Goal: Task Accomplishment & Management: Manage account settings

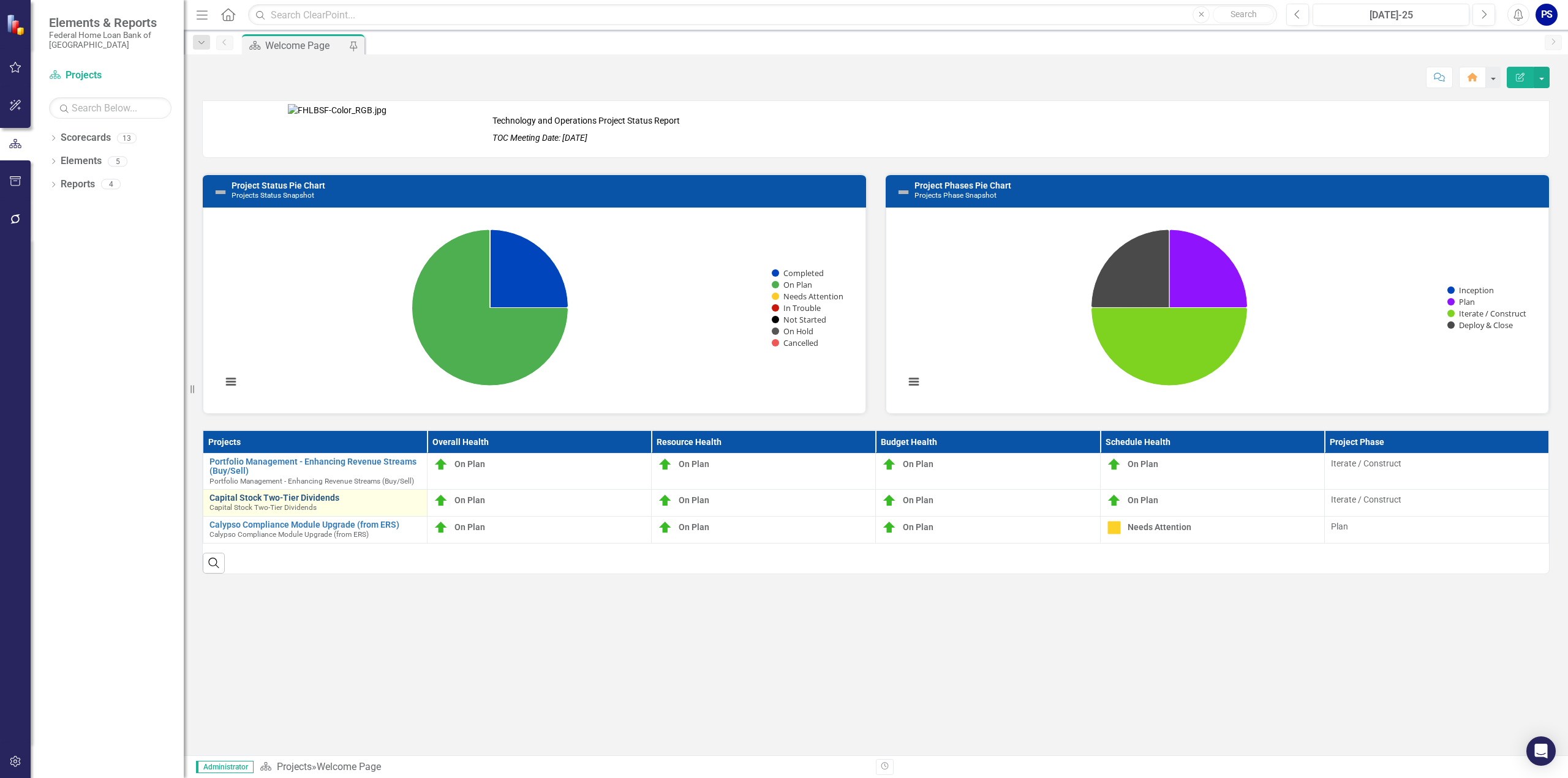
click at [255, 496] on link "Capital Stock Two-Tier Dividends" at bounding box center [315, 498] width 211 height 9
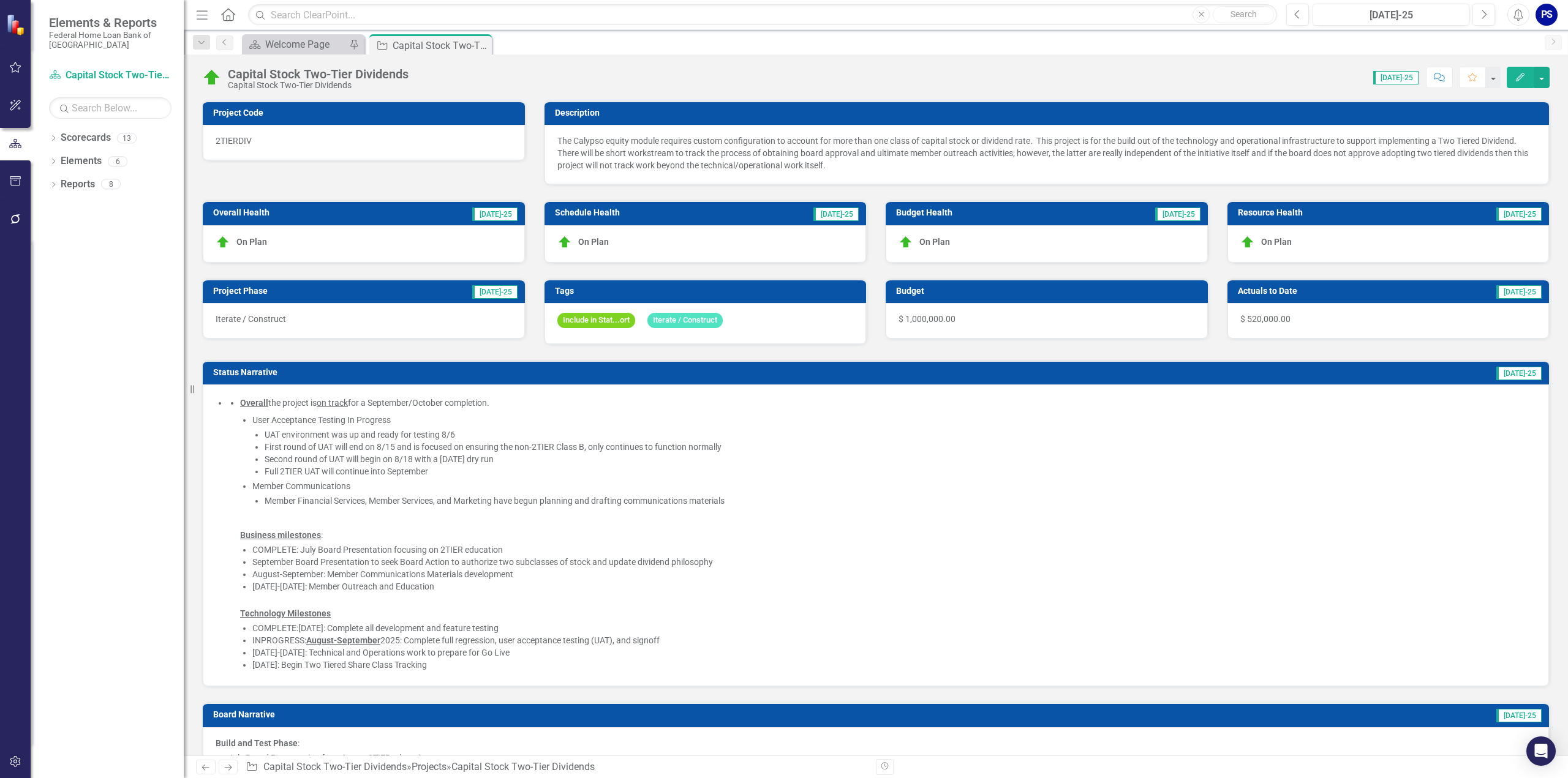
checkbox input "true"
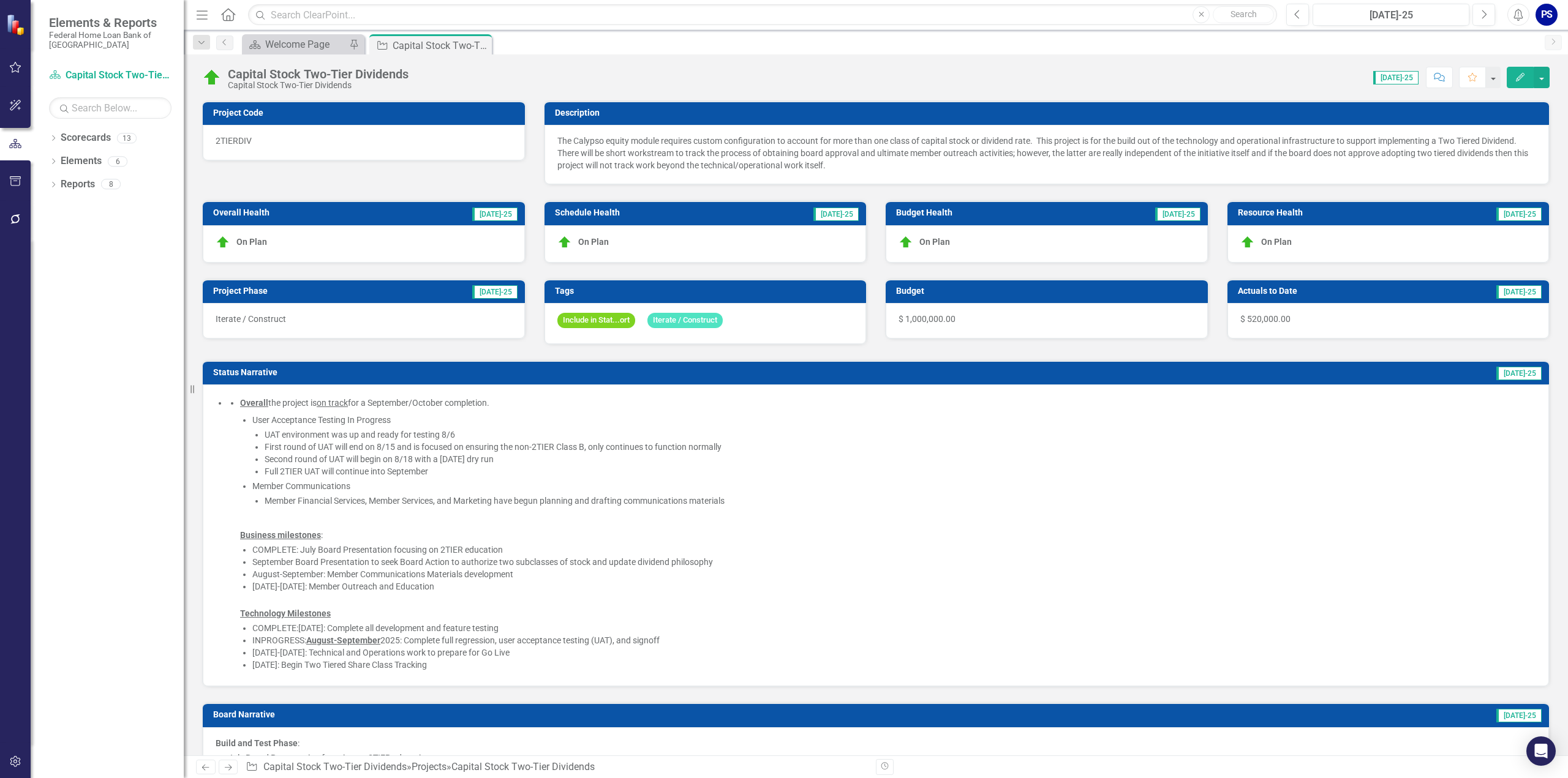
checkbox input "true"
click at [301, 429] on li "UAT environment was up and ready for testing 8/6" at bounding box center [900, 434] width 1271 height 12
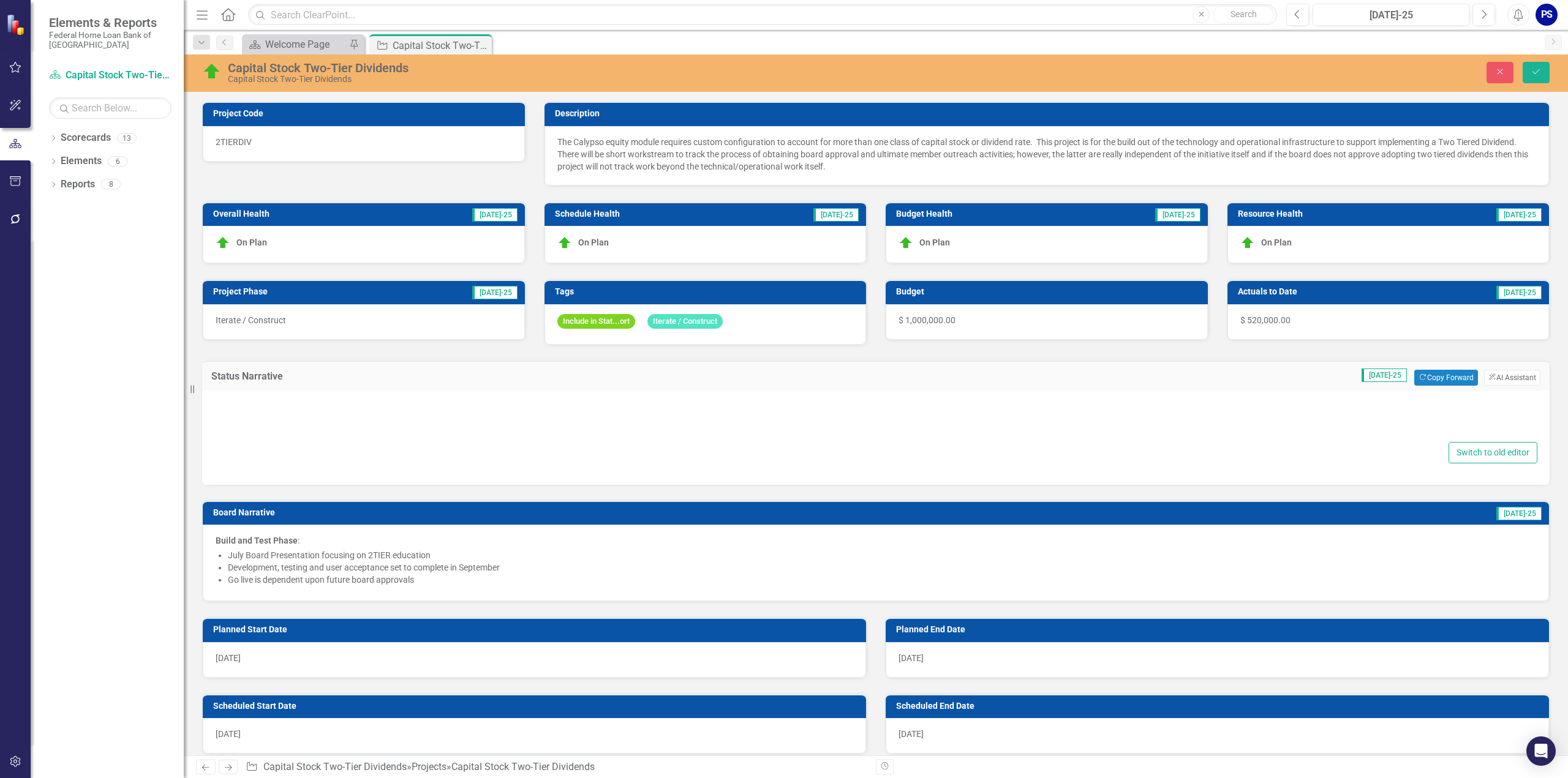
type textarea "<ul> <li> <div data-panel-content="true"> <ul> <li> <div data-layout-column="tr…"
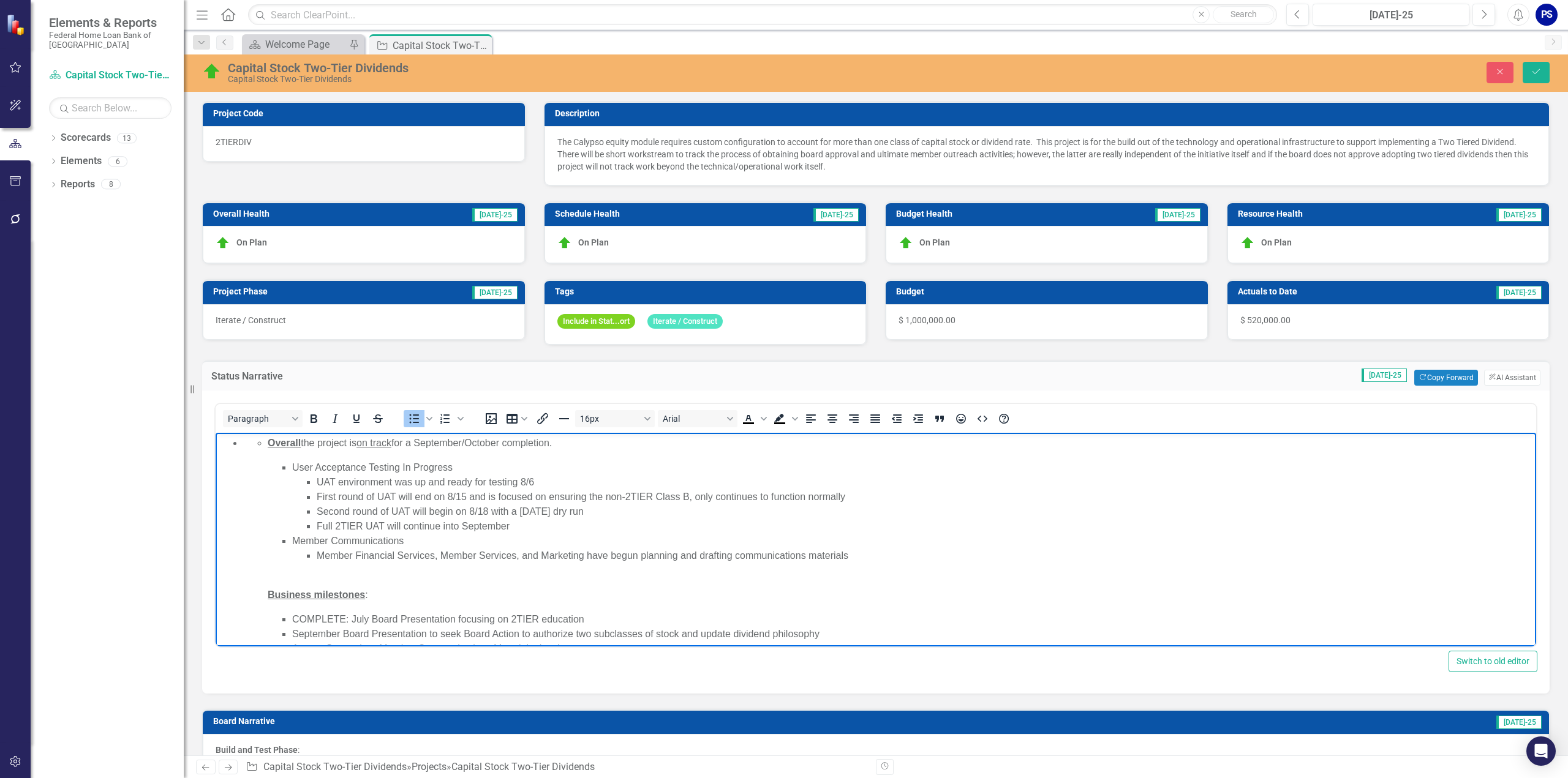
click at [315, 482] on ul "UAT environment was up and ready for testing 8/6 First round of UAT will end on…" at bounding box center [913, 504] width 1241 height 59
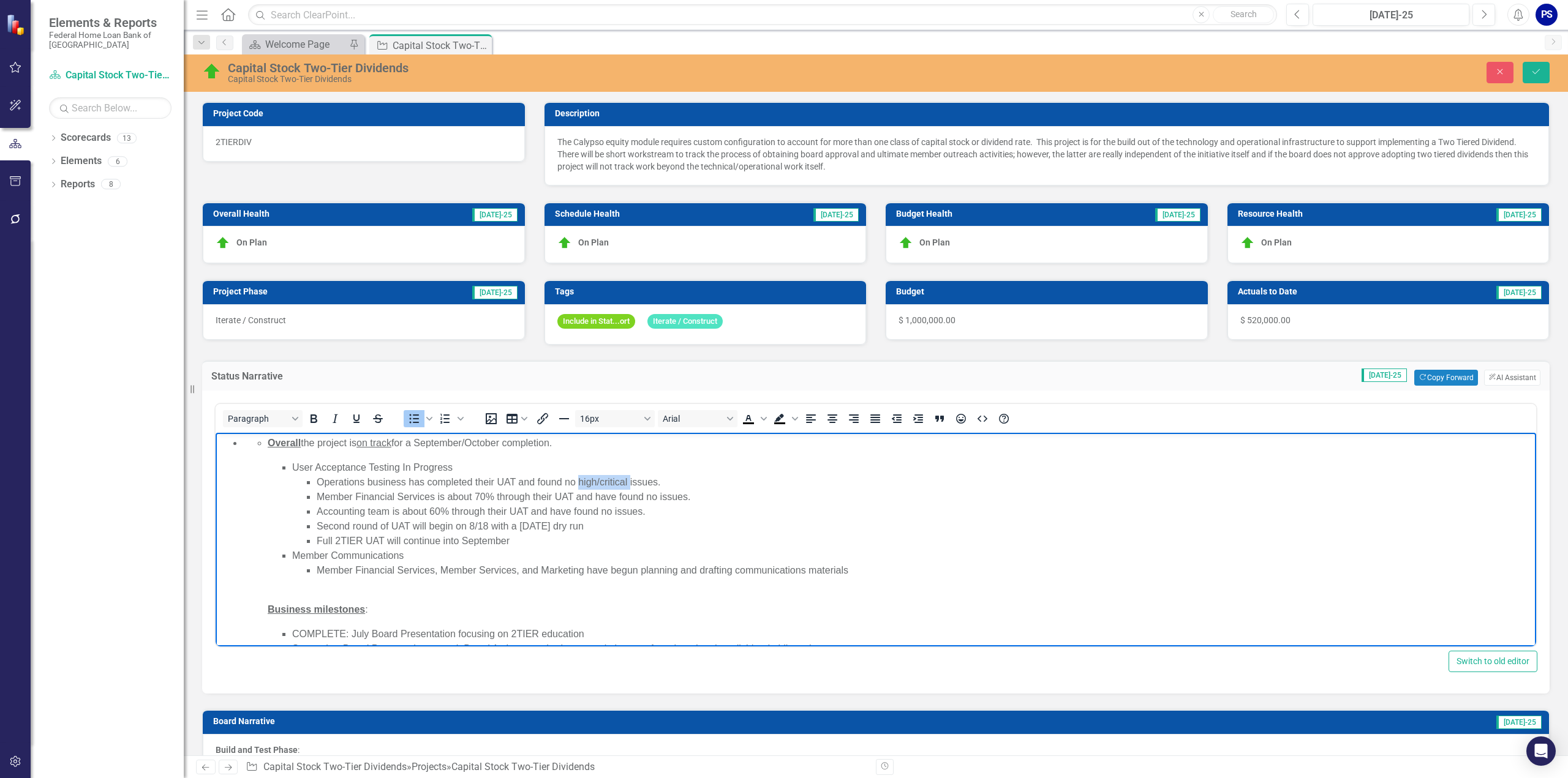
copy li "high/critical"
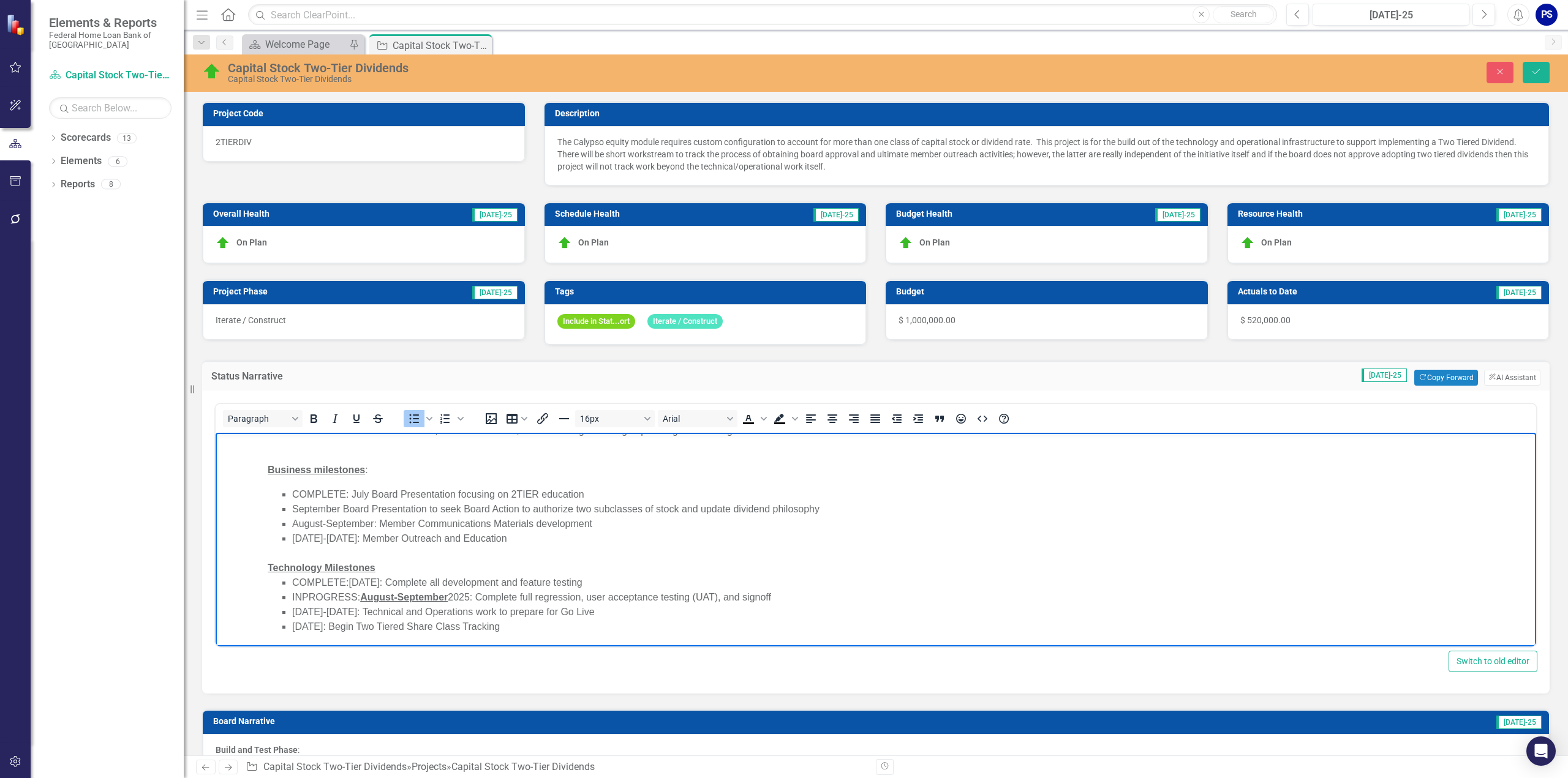
scroll to position [61, 0]
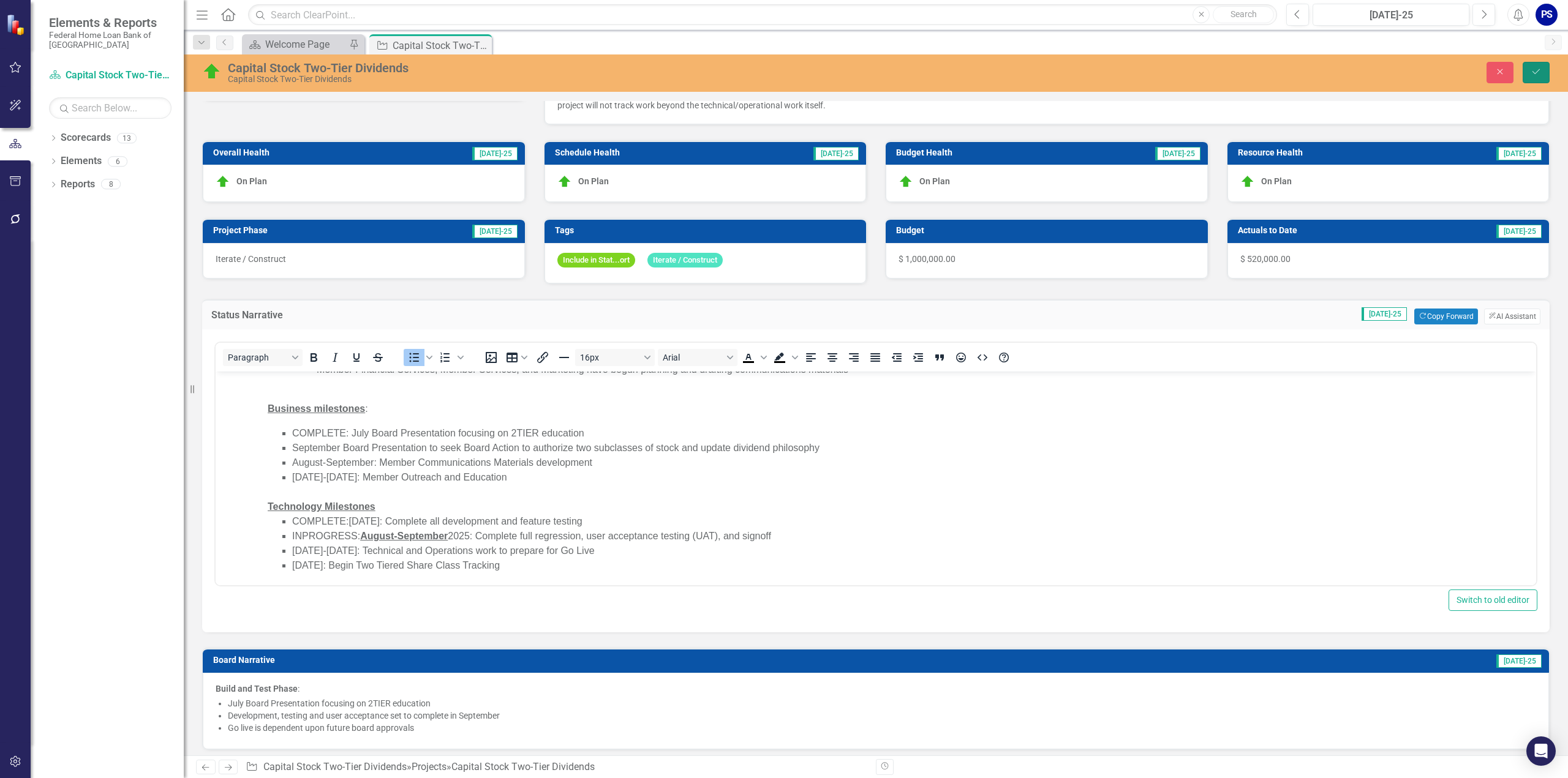
click at [1538, 68] on icon "Save" at bounding box center [1536, 71] width 11 height 8
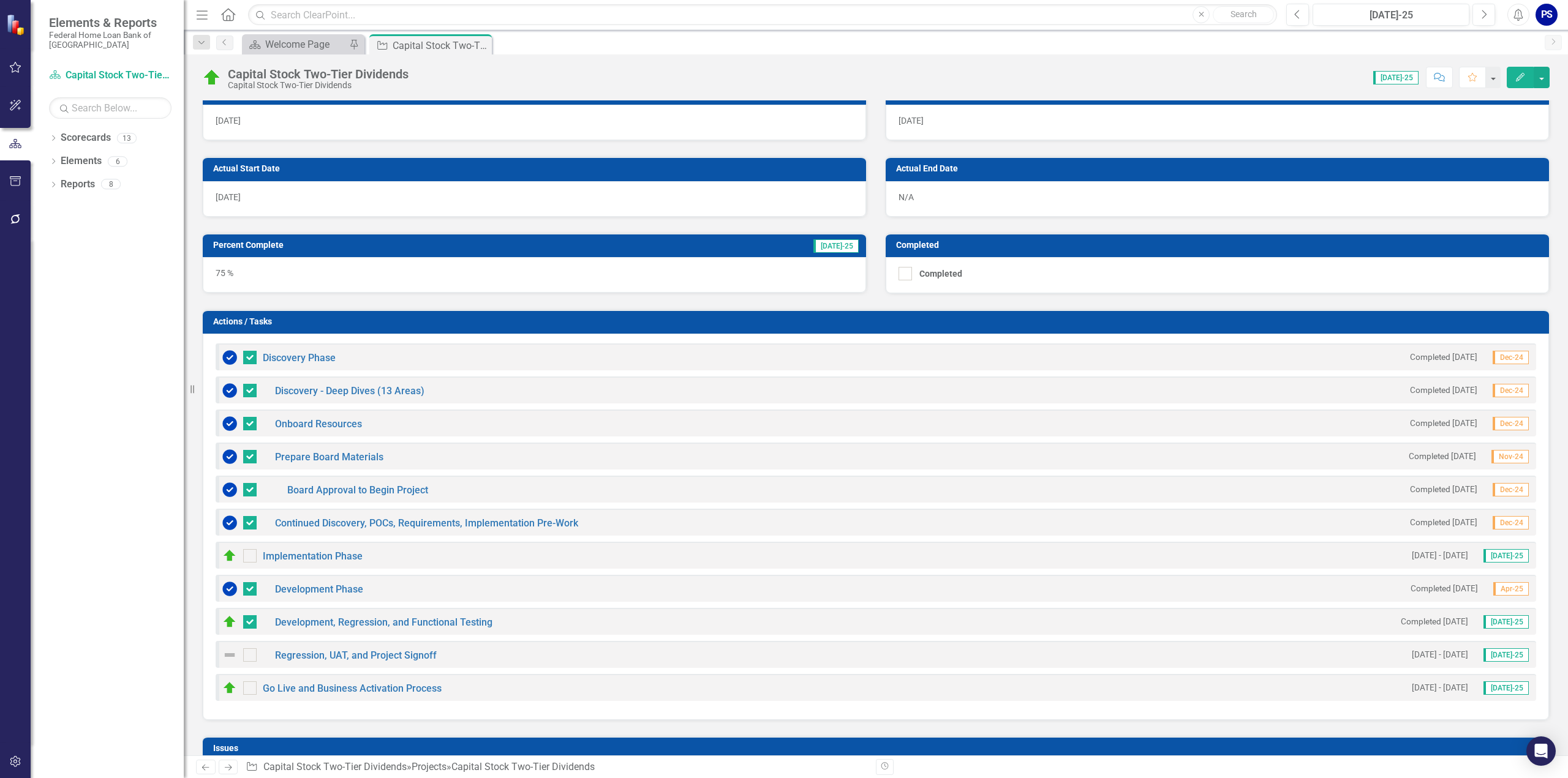
scroll to position [918, 0]
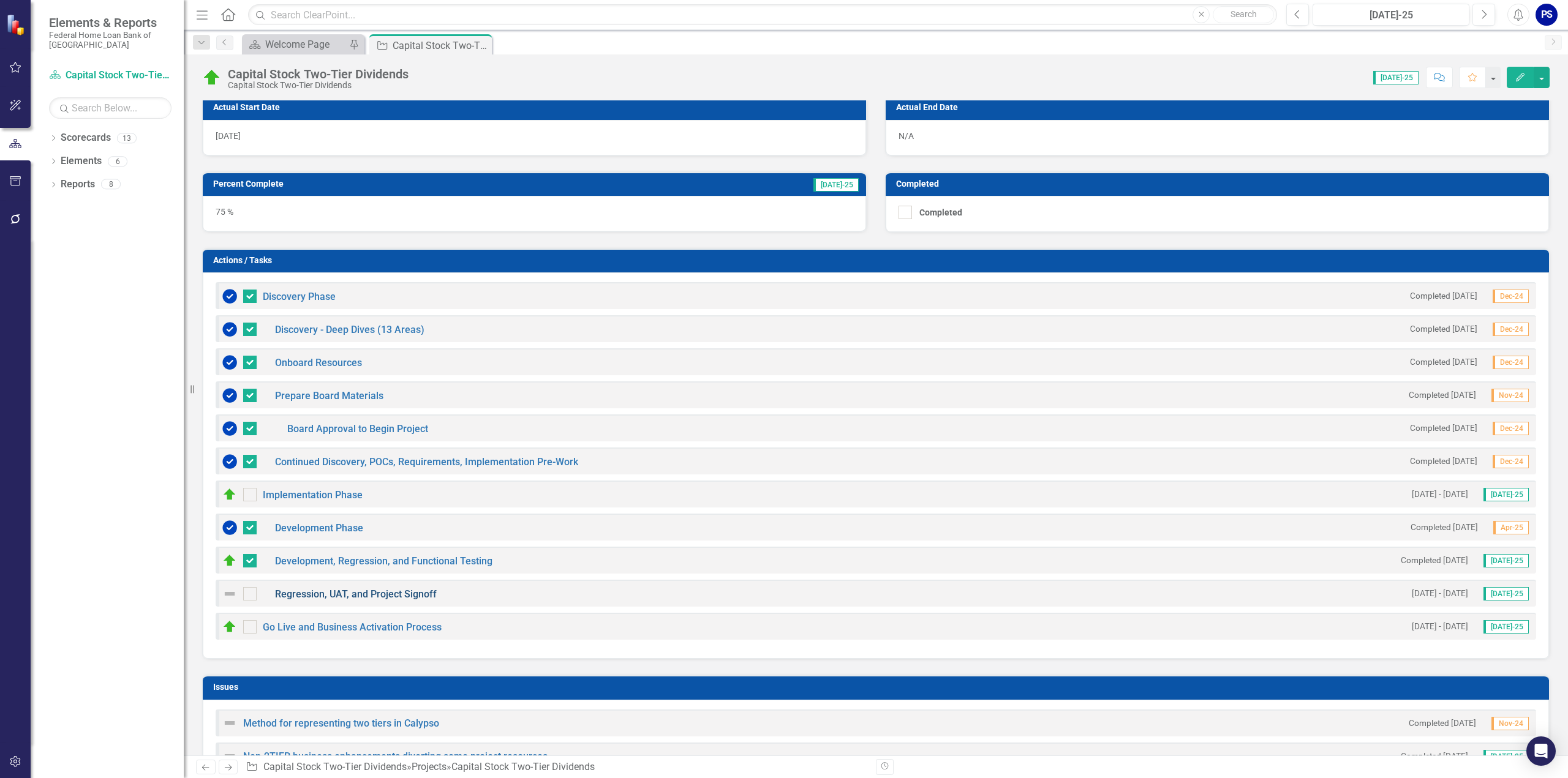
click at [369, 588] on link "Regression, UAT, and Project Signoff" at bounding box center [355, 594] width 162 height 12
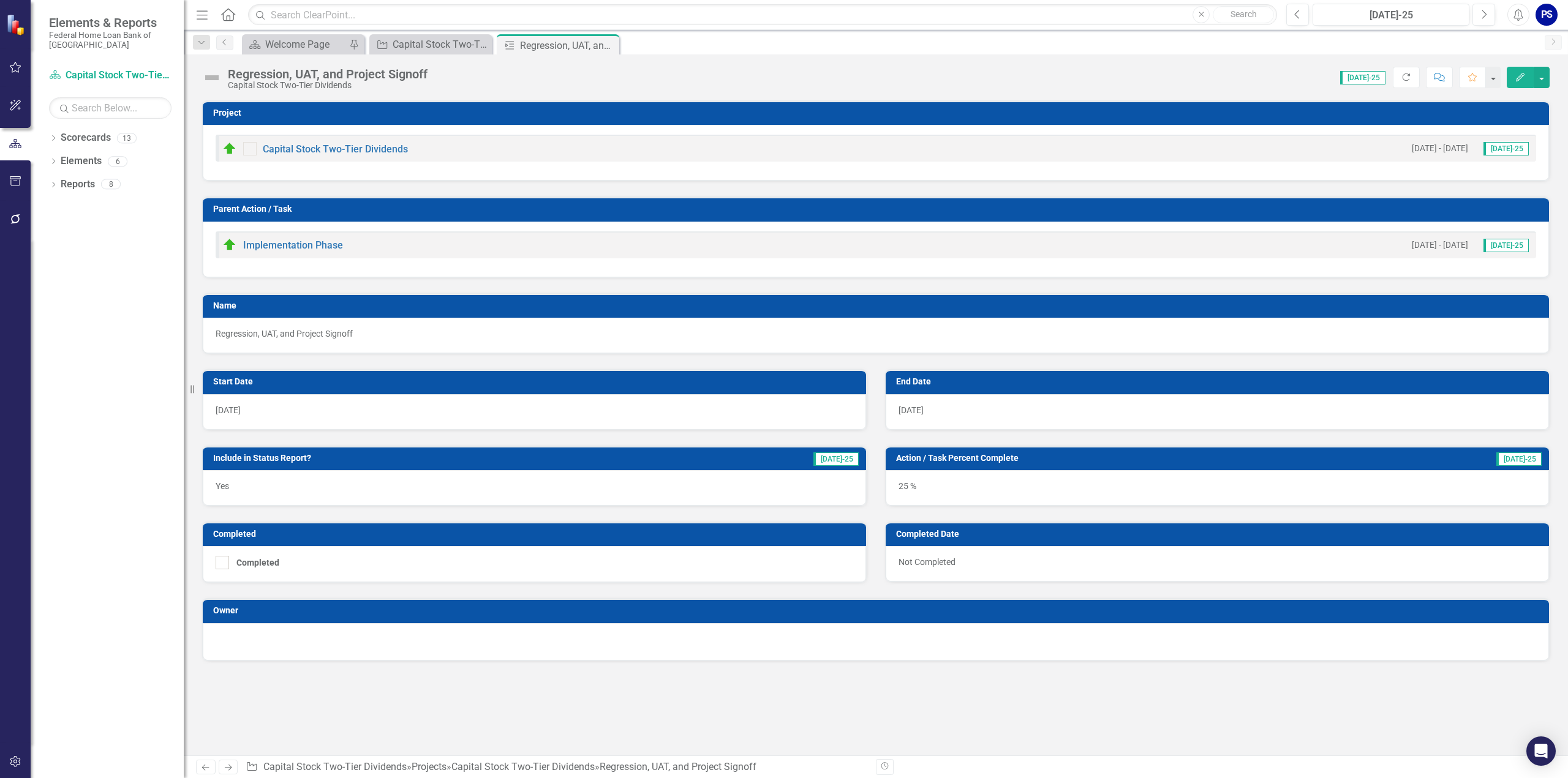
click at [919, 483] on div "25 %" at bounding box center [1217, 488] width 664 height 35
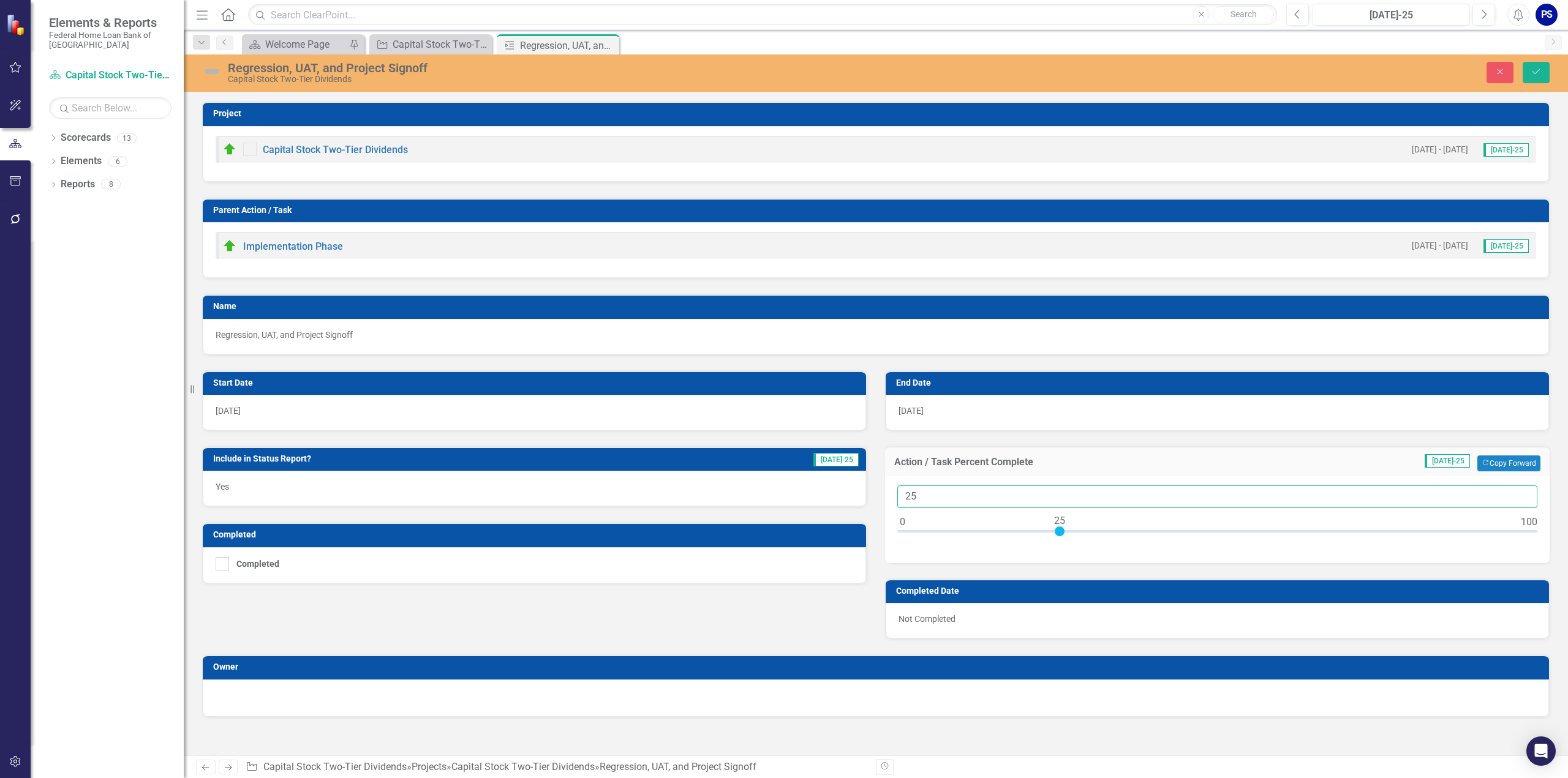
drag, startPoint x: 929, startPoint y: 492, endPoint x: 883, endPoint y: 492, distance: 46.0
click at [883, 492] on div "Action / Task Percent Complete [DATE]-25 Copy Forward Copy Forward 25" at bounding box center [1217, 497] width 683 height 133
type input "75"
click at [1537, 69] on icon "Save" at bounding box center [1536, 71] width 11 height 8
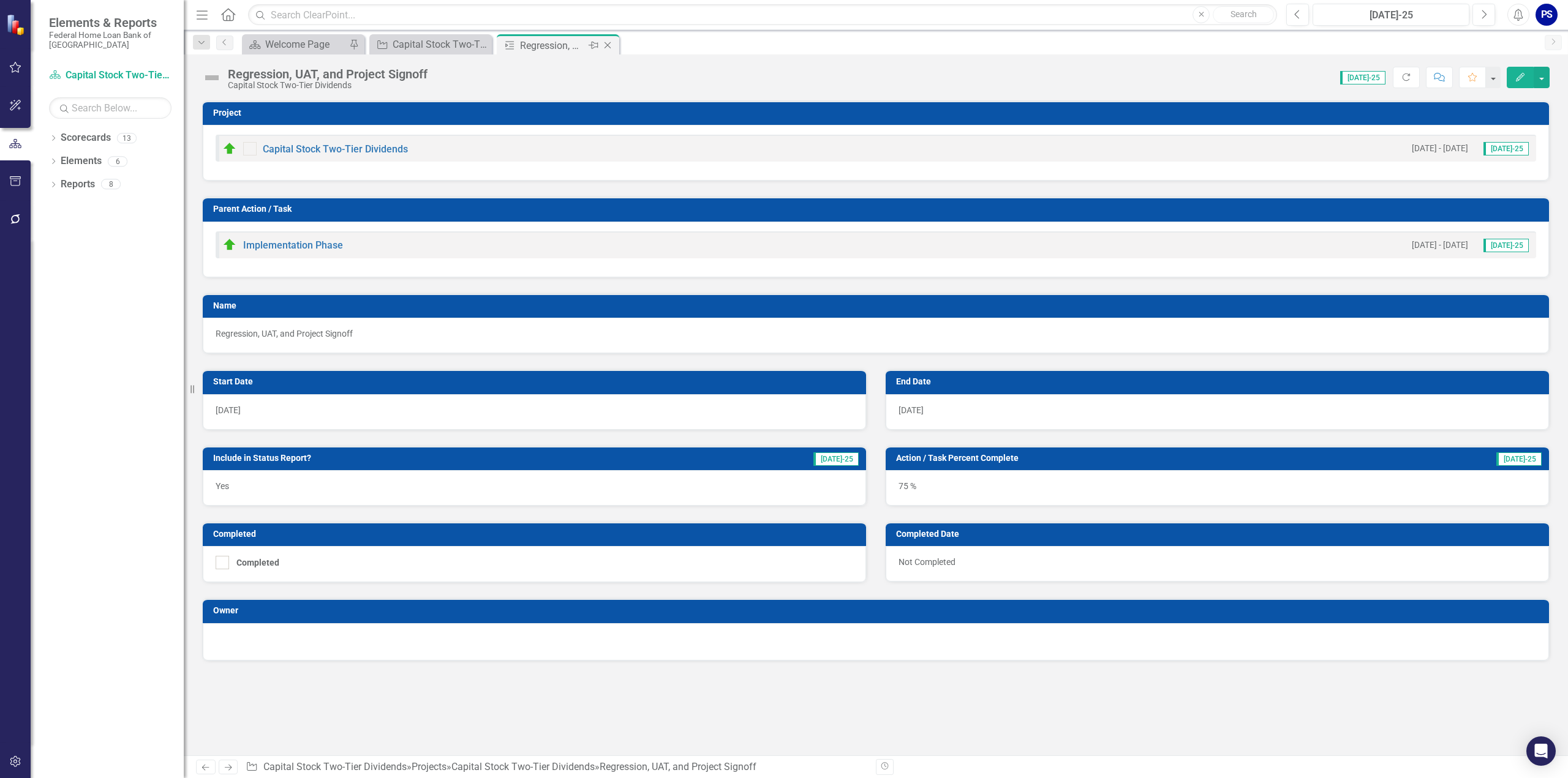
click at [608, 45] on icon at bounding box center [608, 46] width 6 height 6
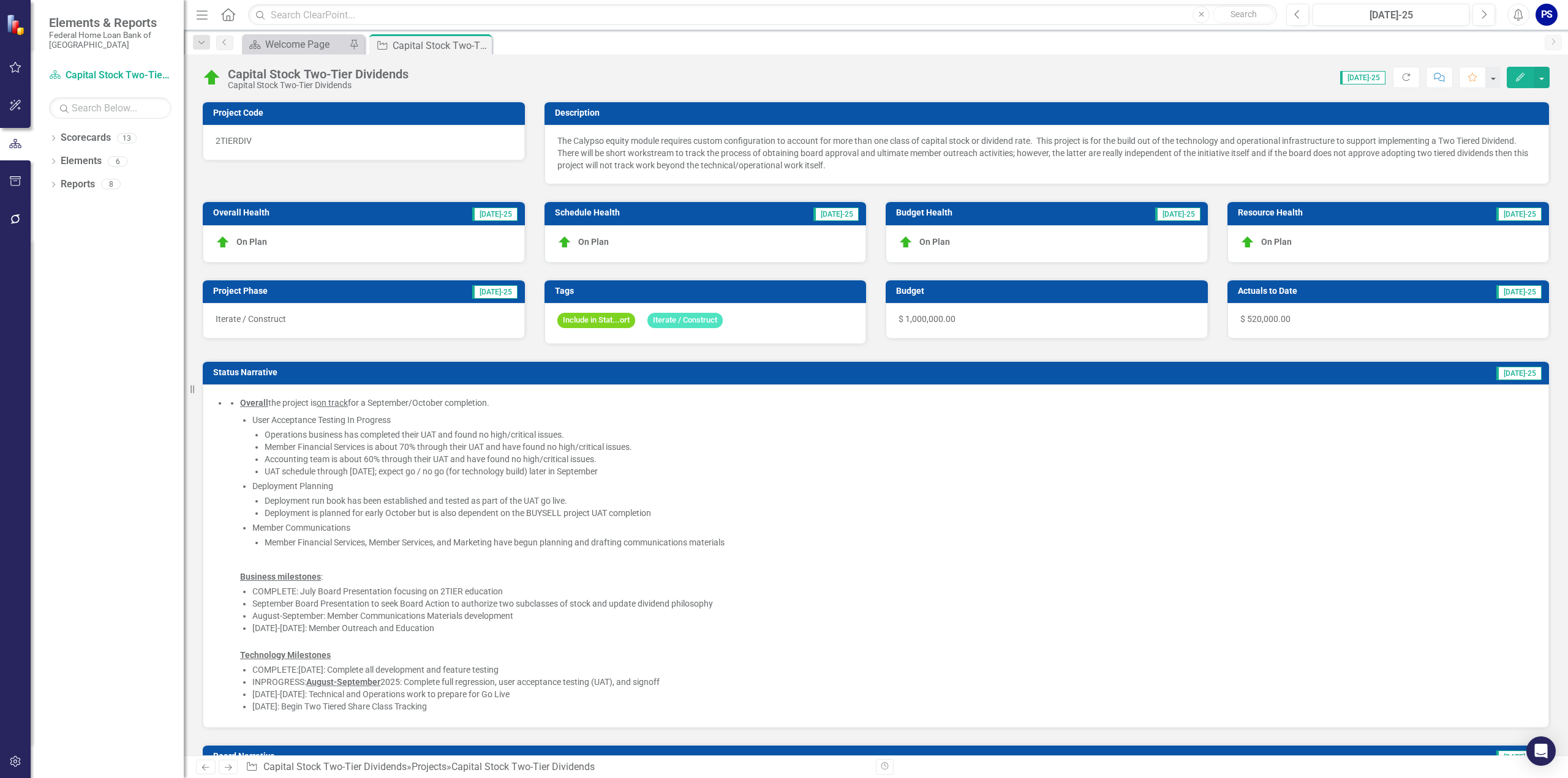
checkbox input "false"
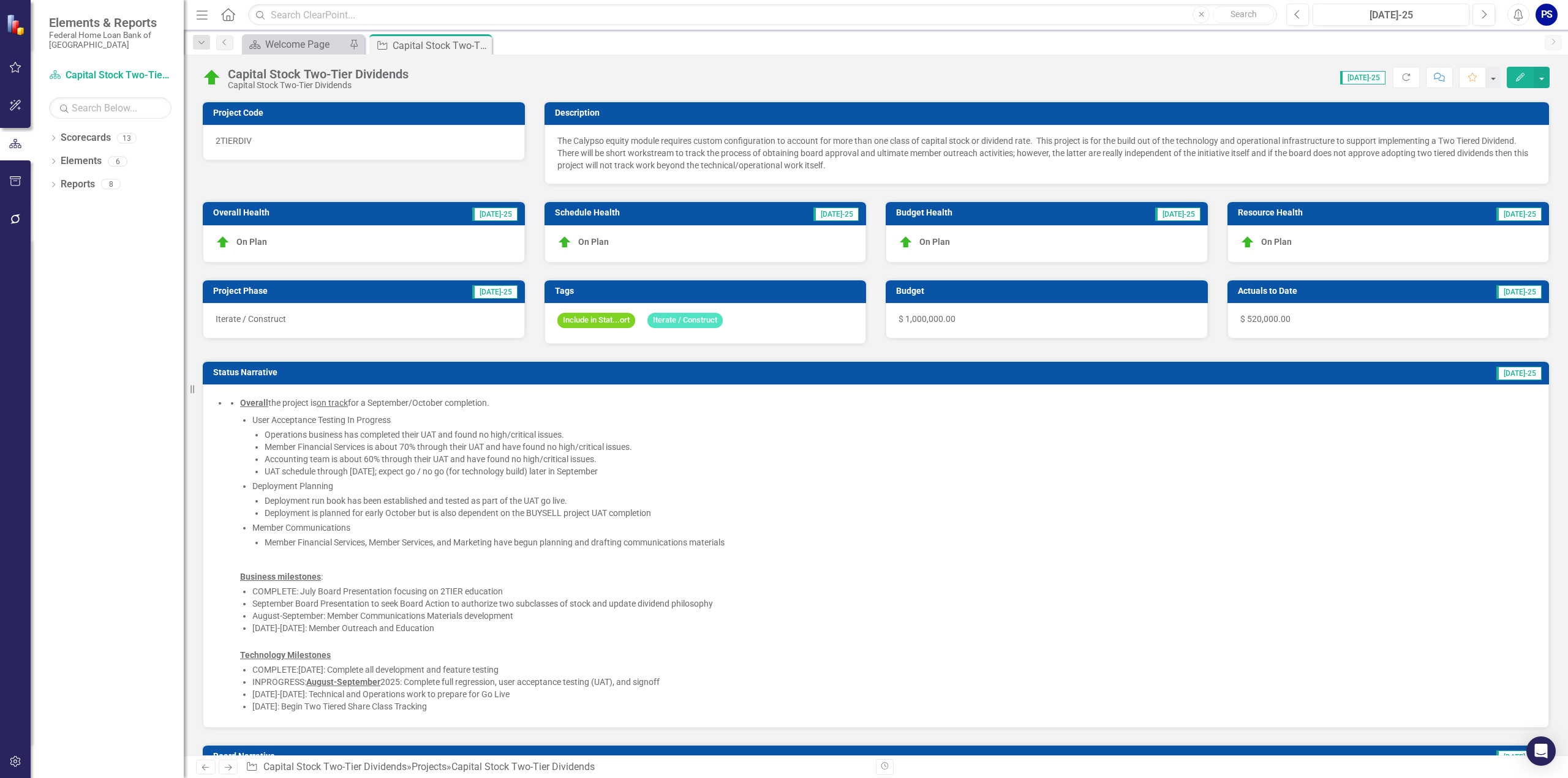
checkbox input "false"
checkbox input "true"
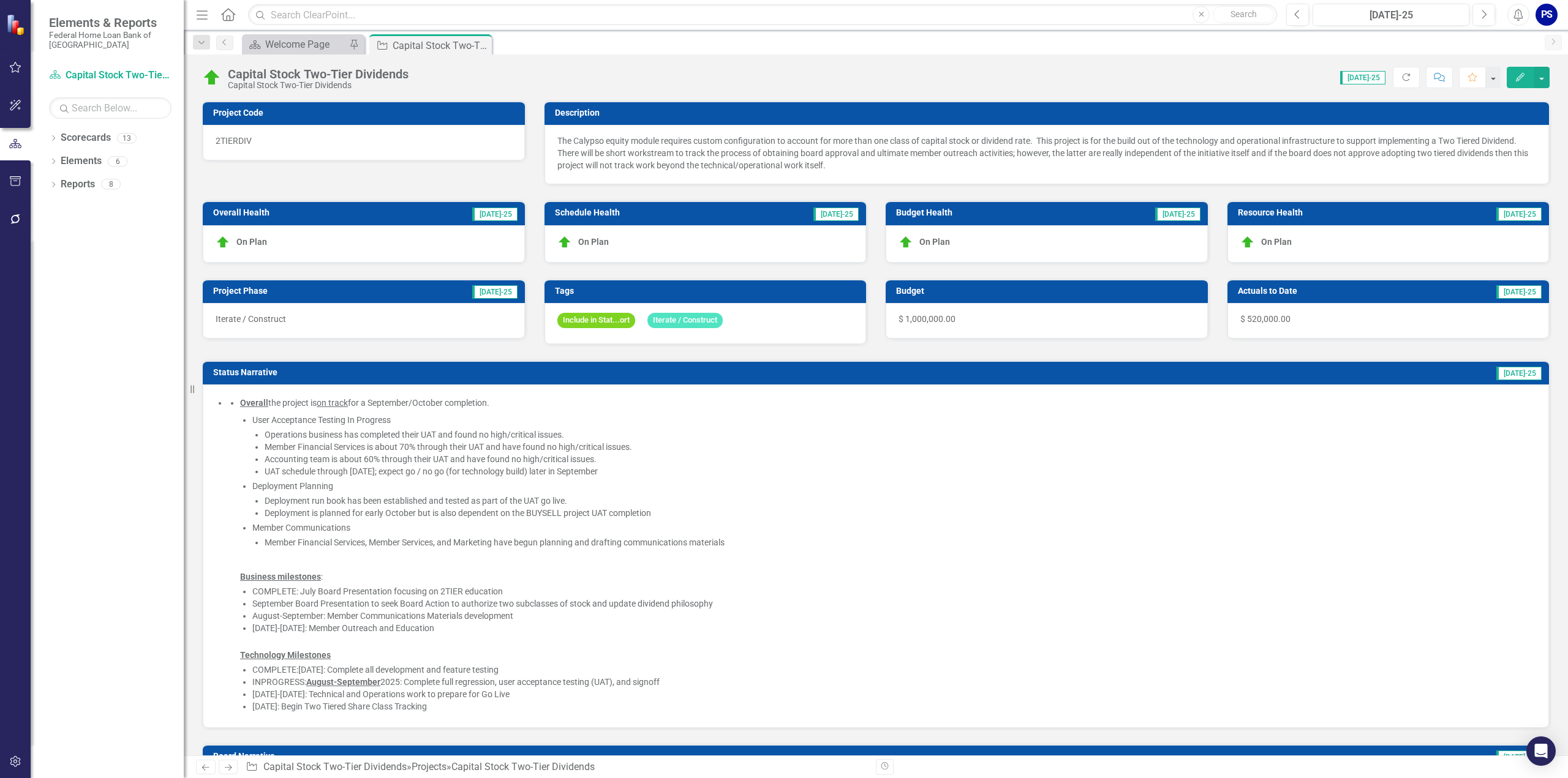
checkbox input "true"
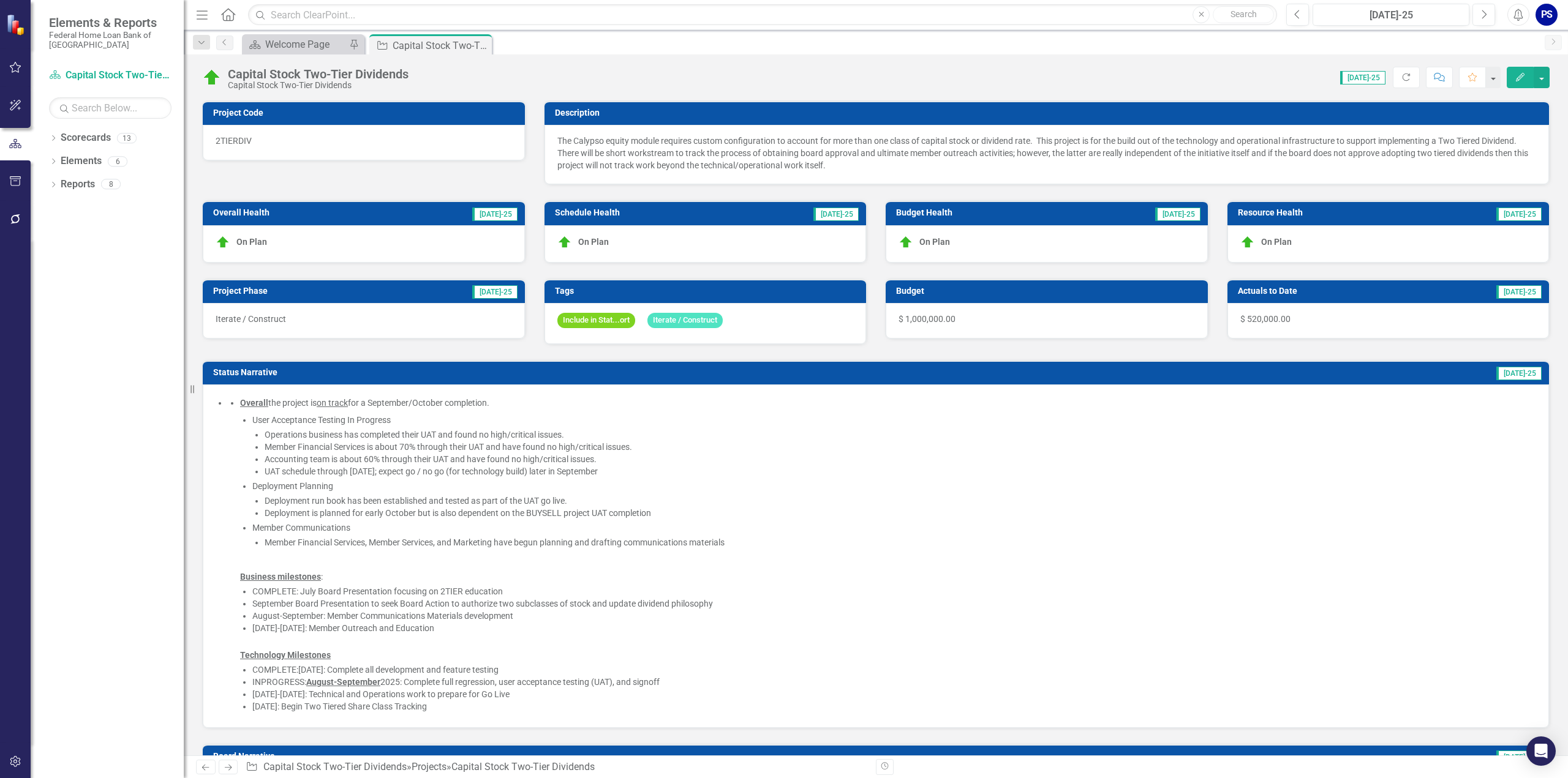
checkbox input "true"
click at [742, 317] on div "Include in Stat...ort Iterate / Construct" at bounding box center [705, 324] width 322 height 41
click at [736, 317] on div "Include in Stat...ort Iterate / Construct" at bounding box center [705, 324] width 322 height 41
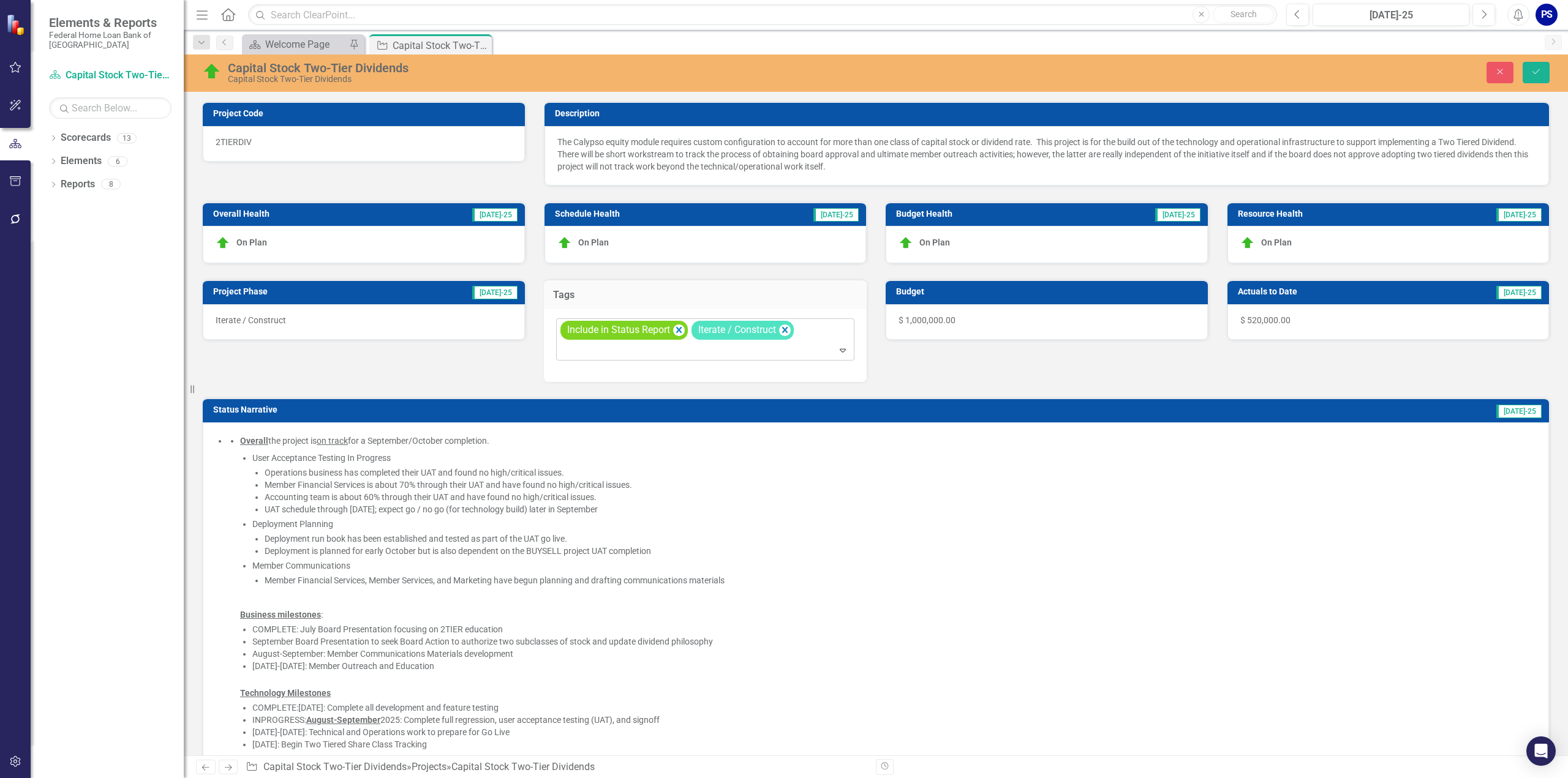
click at [804, 325] on div "Include in Status Report Iterate / Construct" at bounding box center [707, 340] width 296 height 42
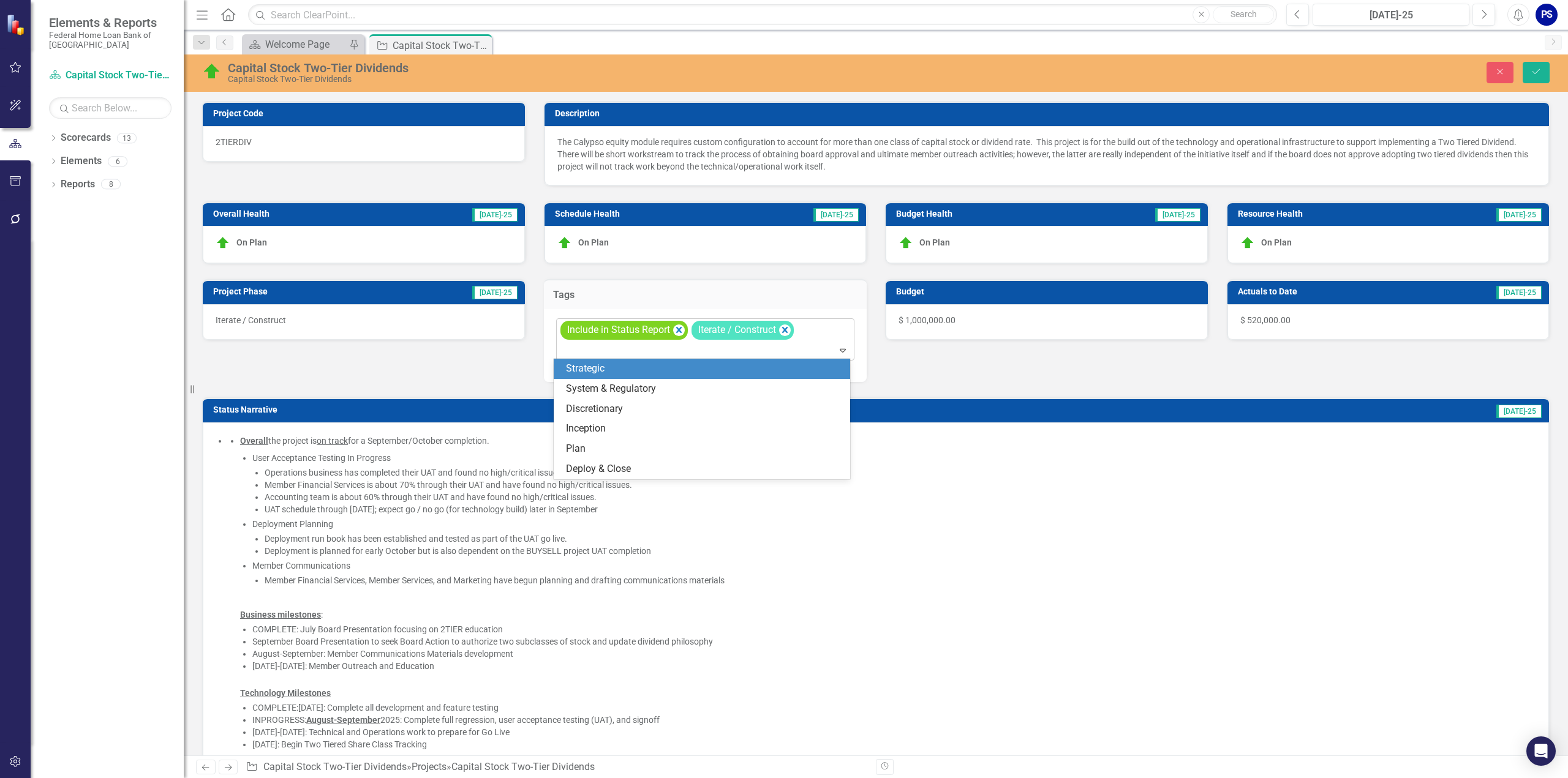
click at [810, 328] on div "Include in Status Report Iterate / Construct" at bounding box center [707, 340] width 296 height 42
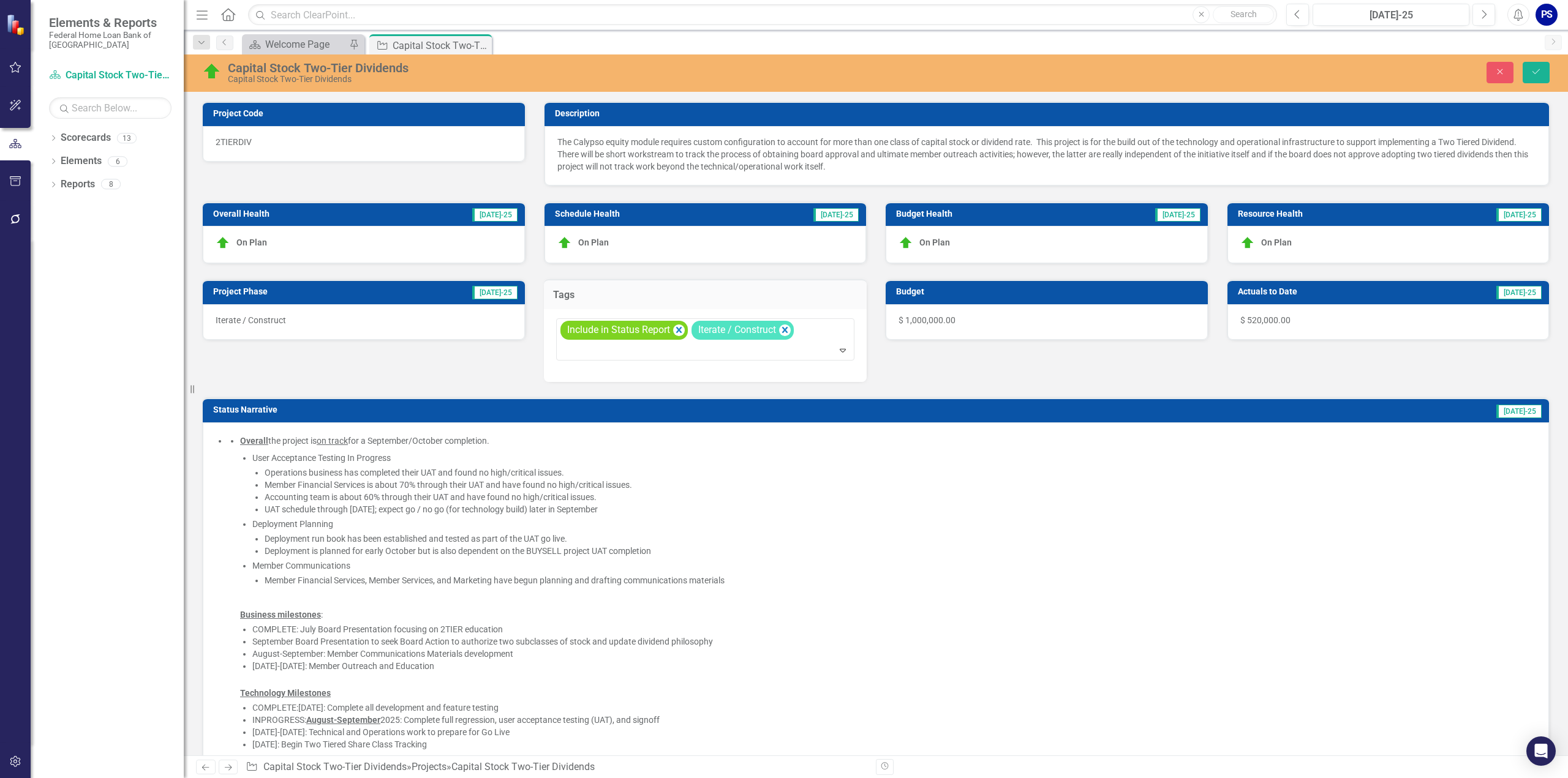
click at [1544, 73] on button "Save" at bounding box center [1536, 72] width 27 height 21
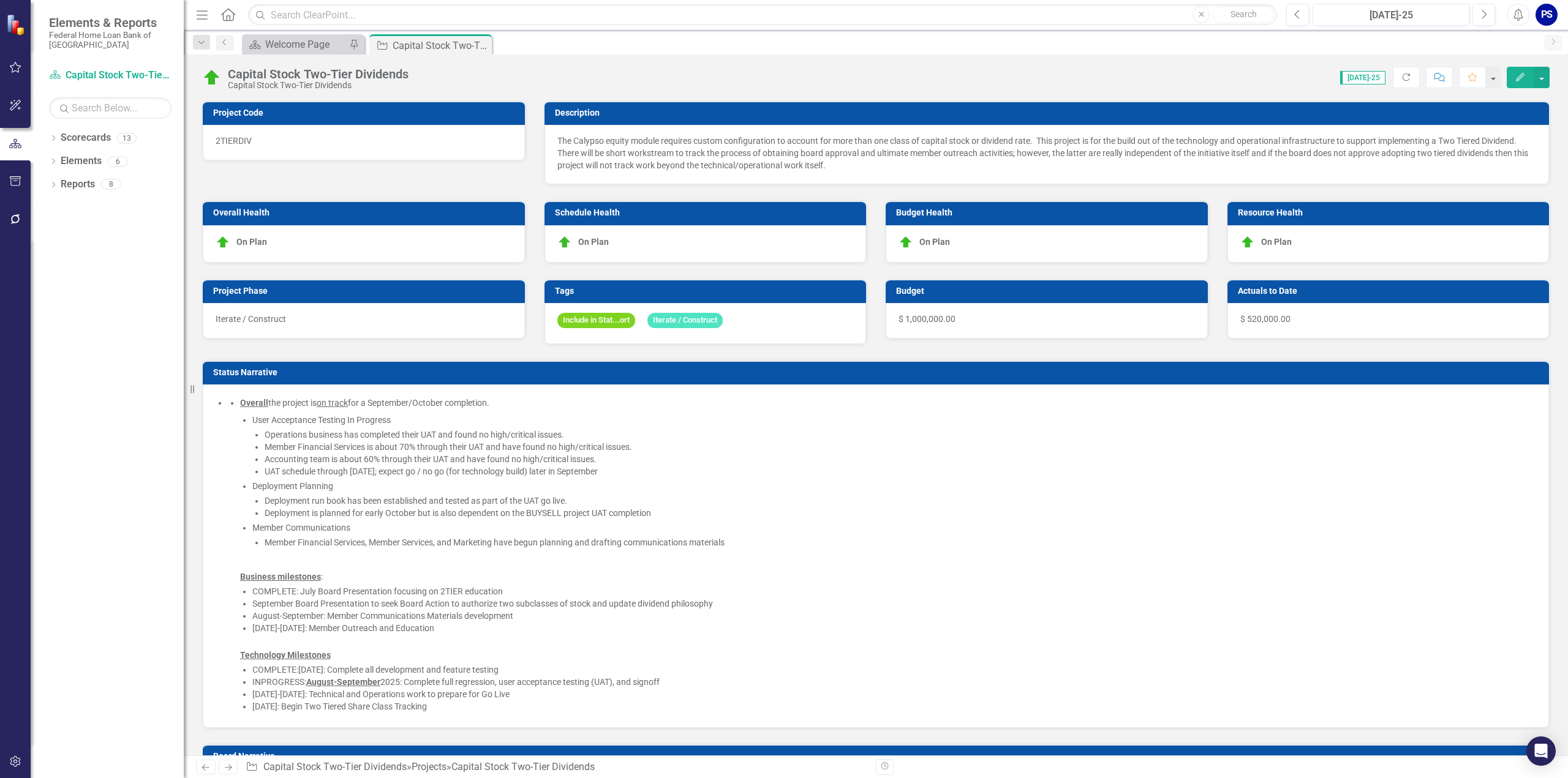
checkbox input "false"
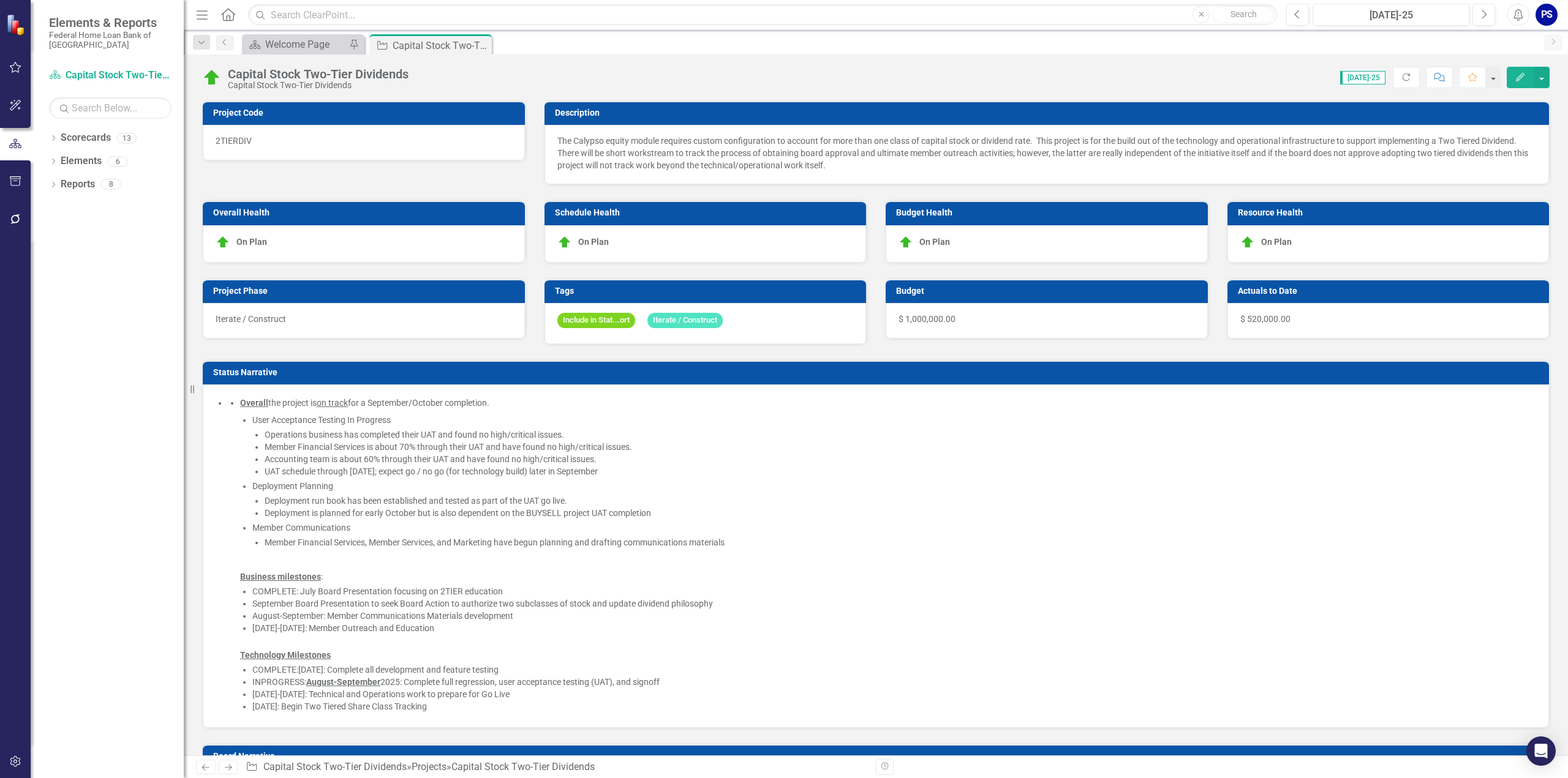
checkbox input "false"
checkbox input "true"
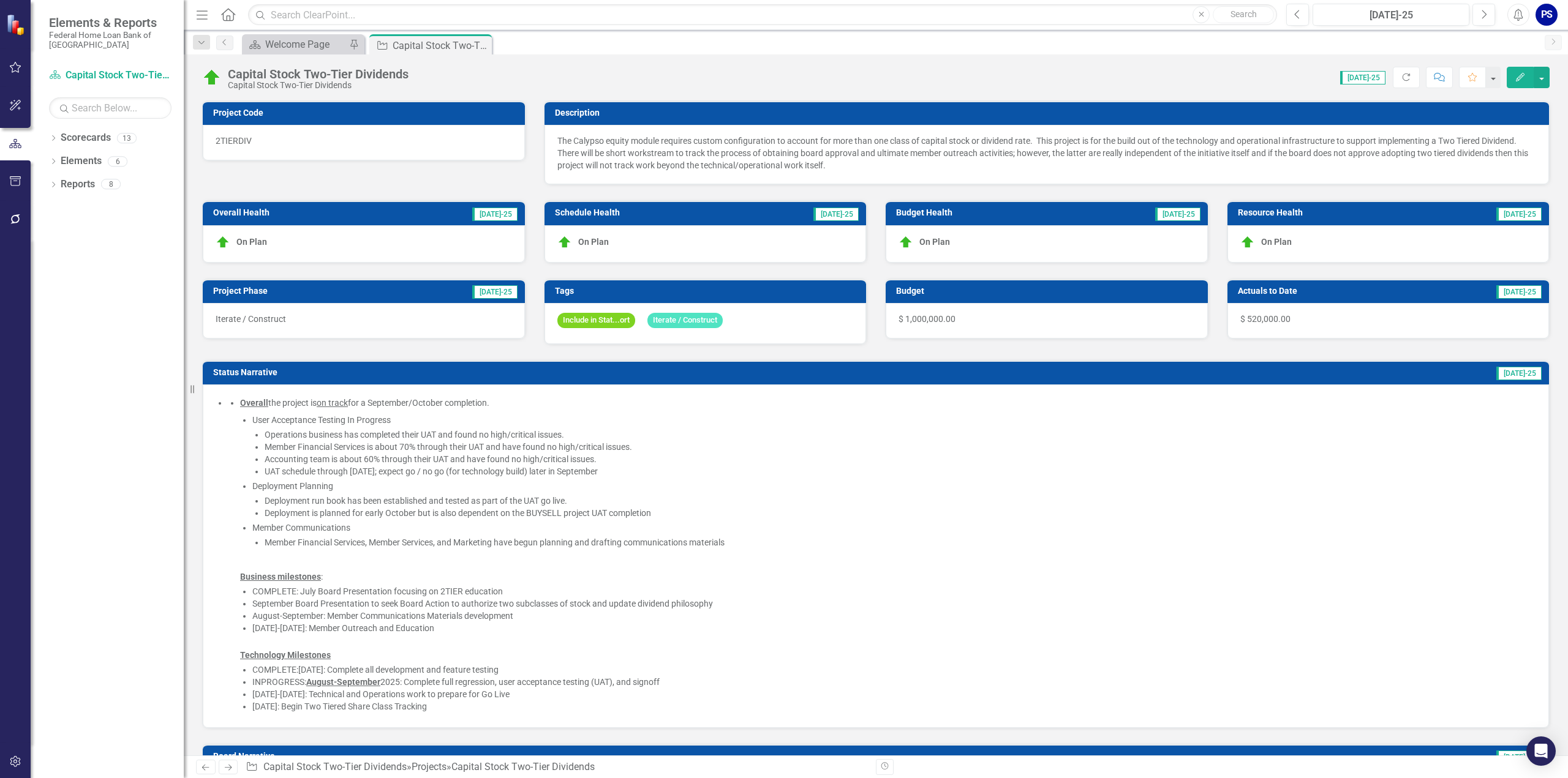
checkbox input "true"
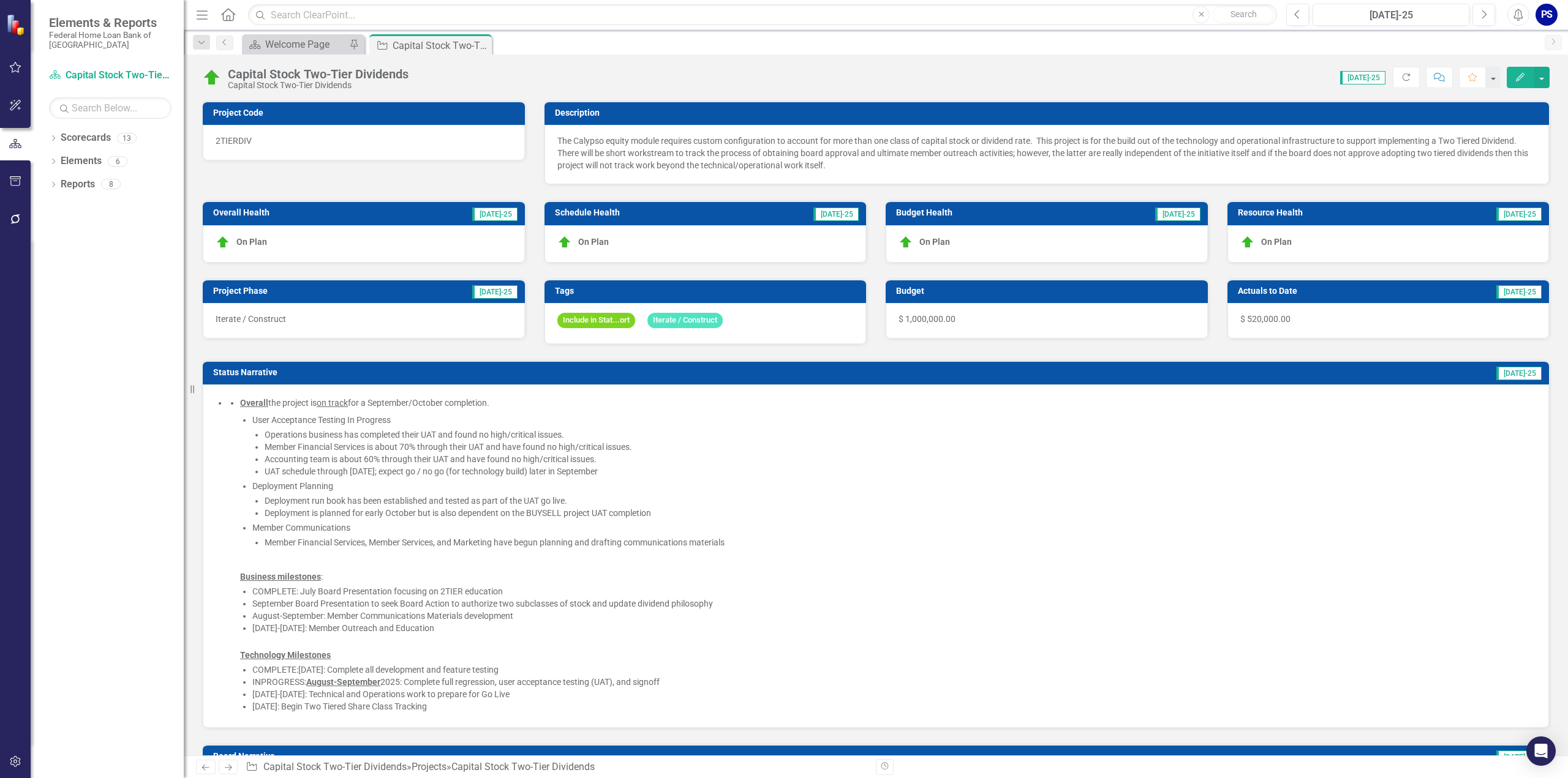
checkbox input "true"
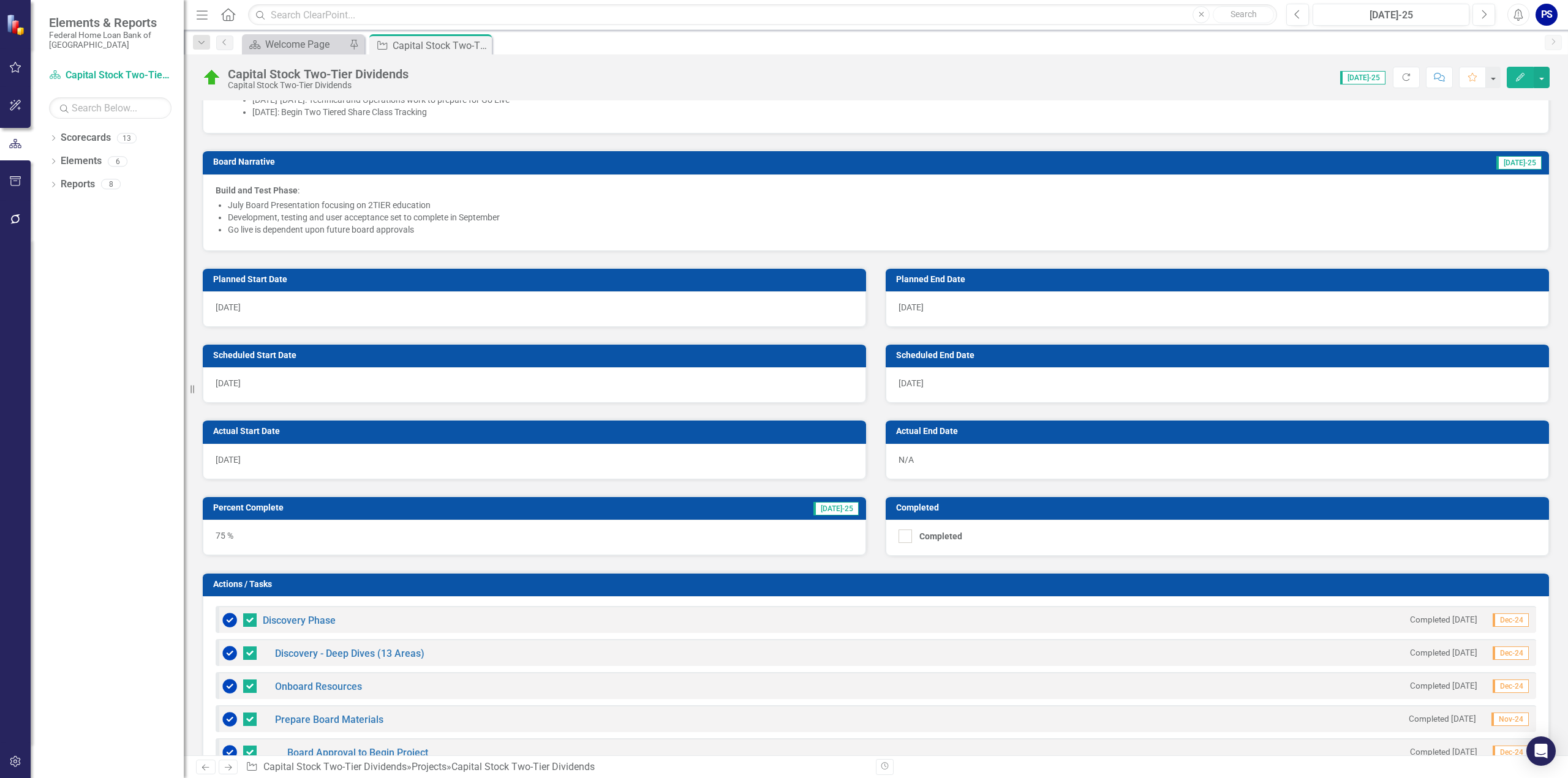
scroll to position [613, 0]
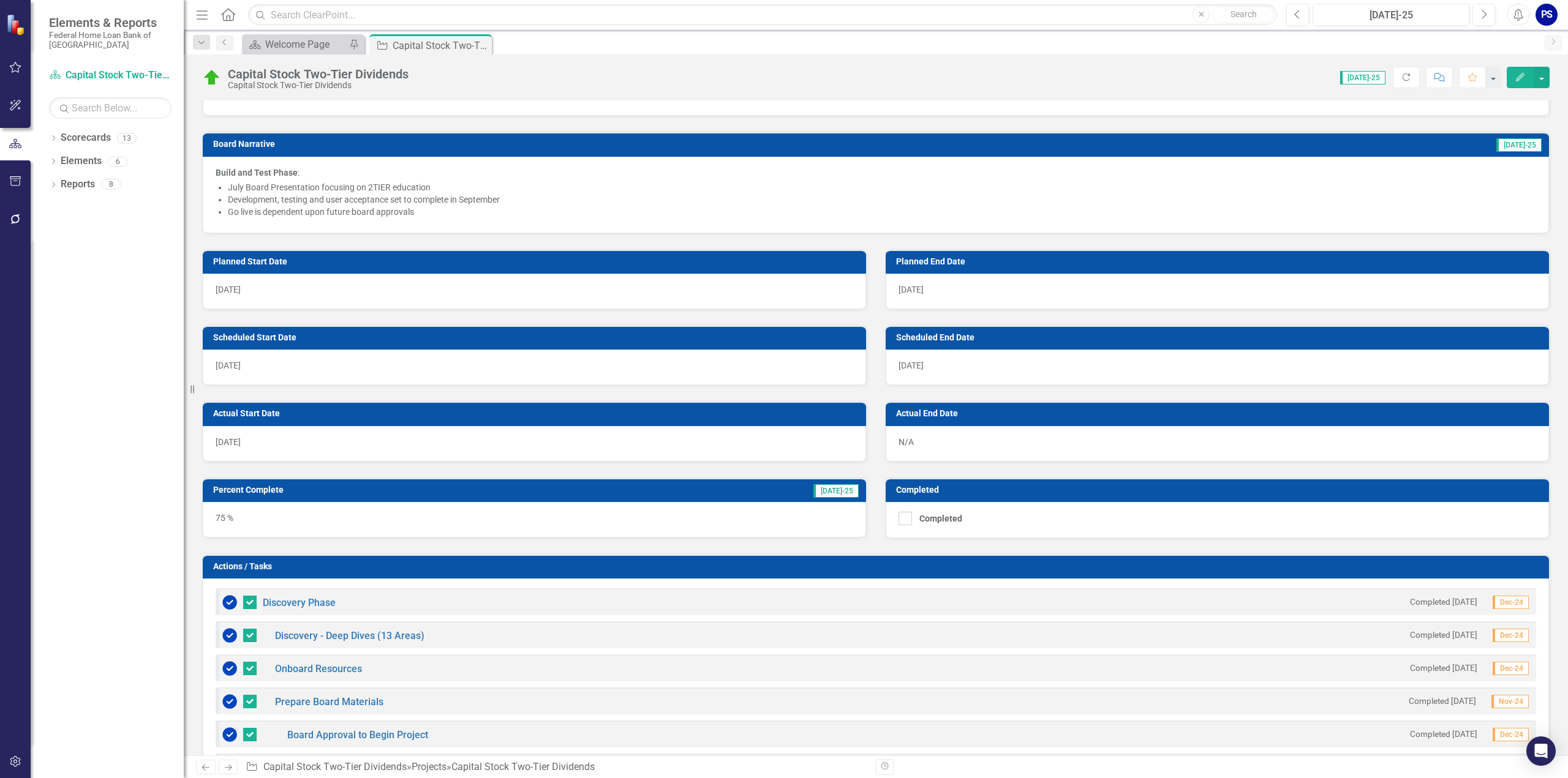
click at [255, 507] on div "75 %" at bounding box center [534, 519] width 664 height 35
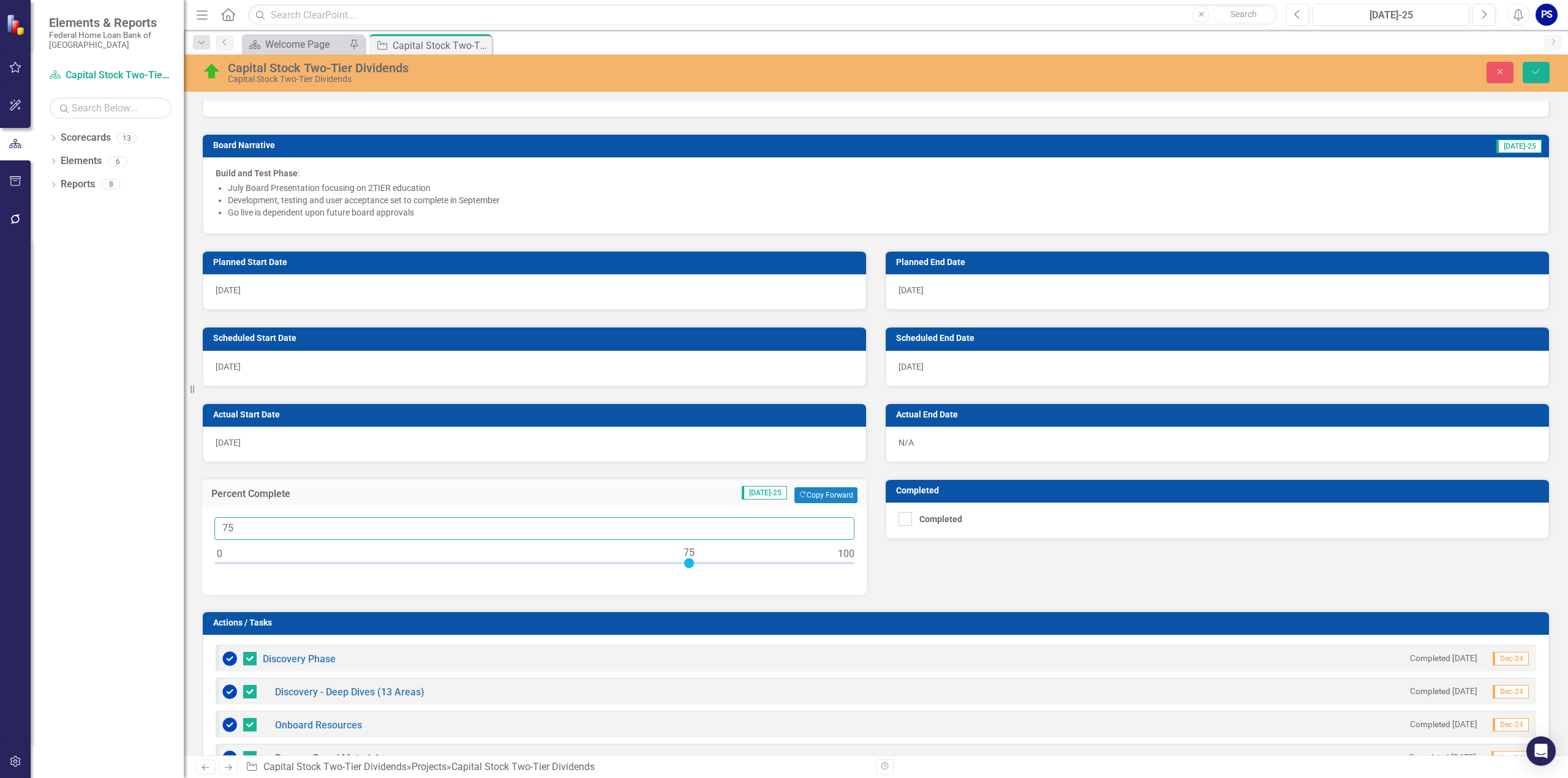
drag, startPoint x: 252, startPoint y: 524, endPoint x: 153, endPoint y: 532, distance: 99.3
click at [153, 532] on div "Elements & Reports Federal Home Loan Bank of [GEOGRAPHIC_DATA] Scorecard Capita…" at bounding box center [784, 389] width 1568 height 778
type input "85"
click at [999, 553] on div "Project Code 2TIERDIV Description The Calypso equity module requires custom con…" at bounding box center [876, 636] width 1366 height 2324
click at [1541, 68] on icon "Save" at bounding box center [1536, 71] width 11 height 8
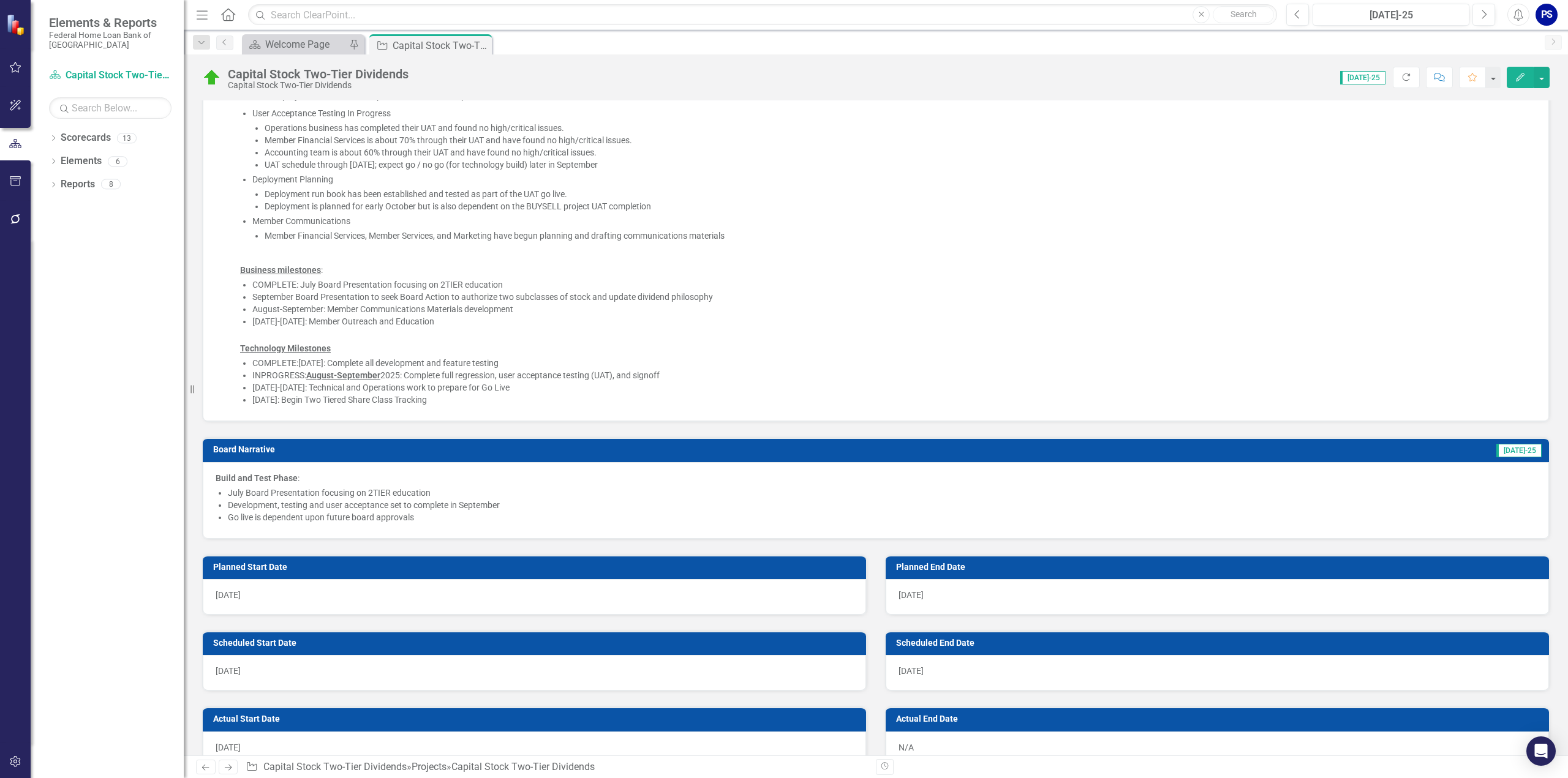
scroll to position [367, 0]
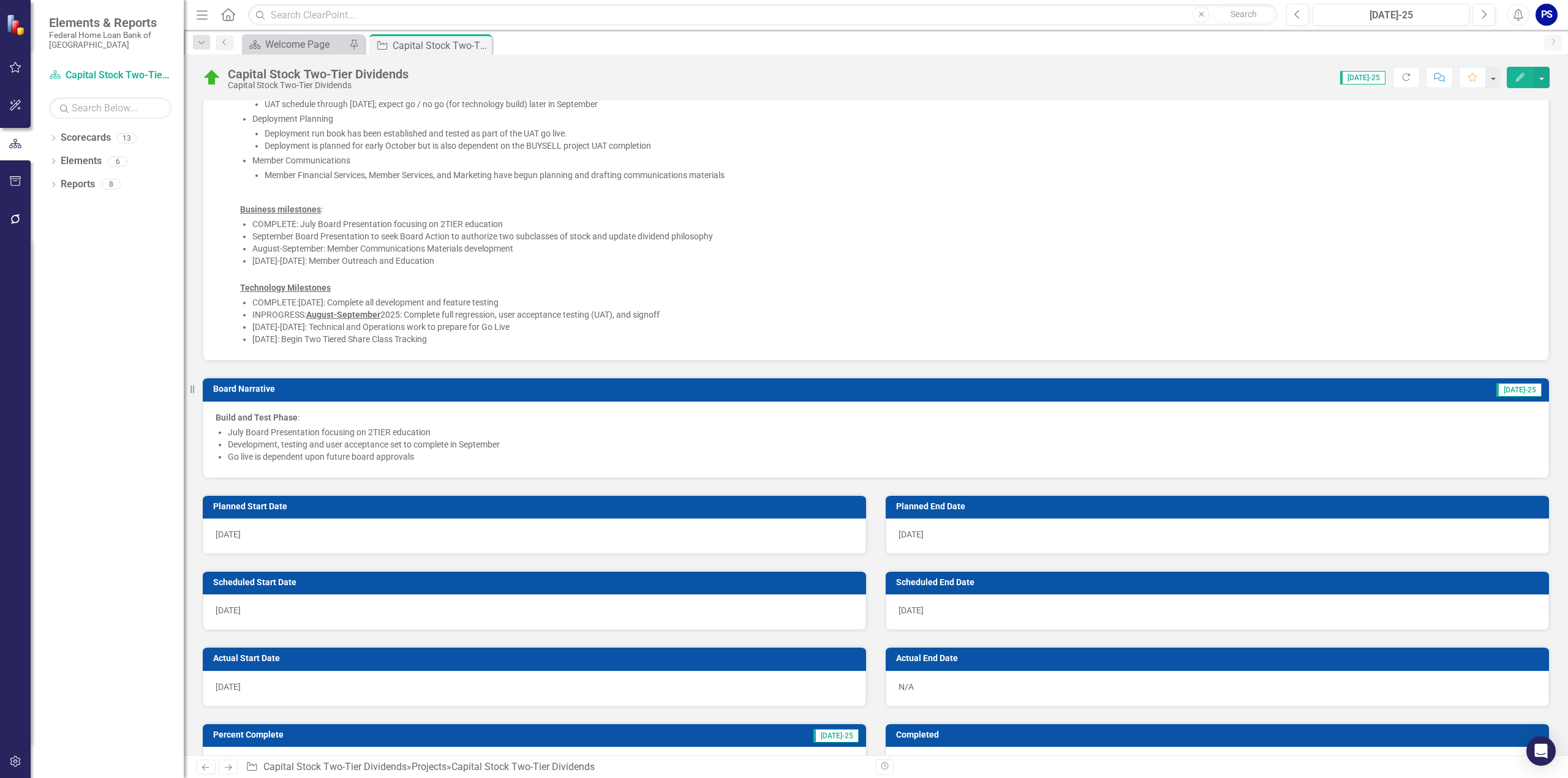
click at [262, 428] on li "July Board Presentation focusing on 2TIER education" at bounding box center [882, 432] width 1309 height 12
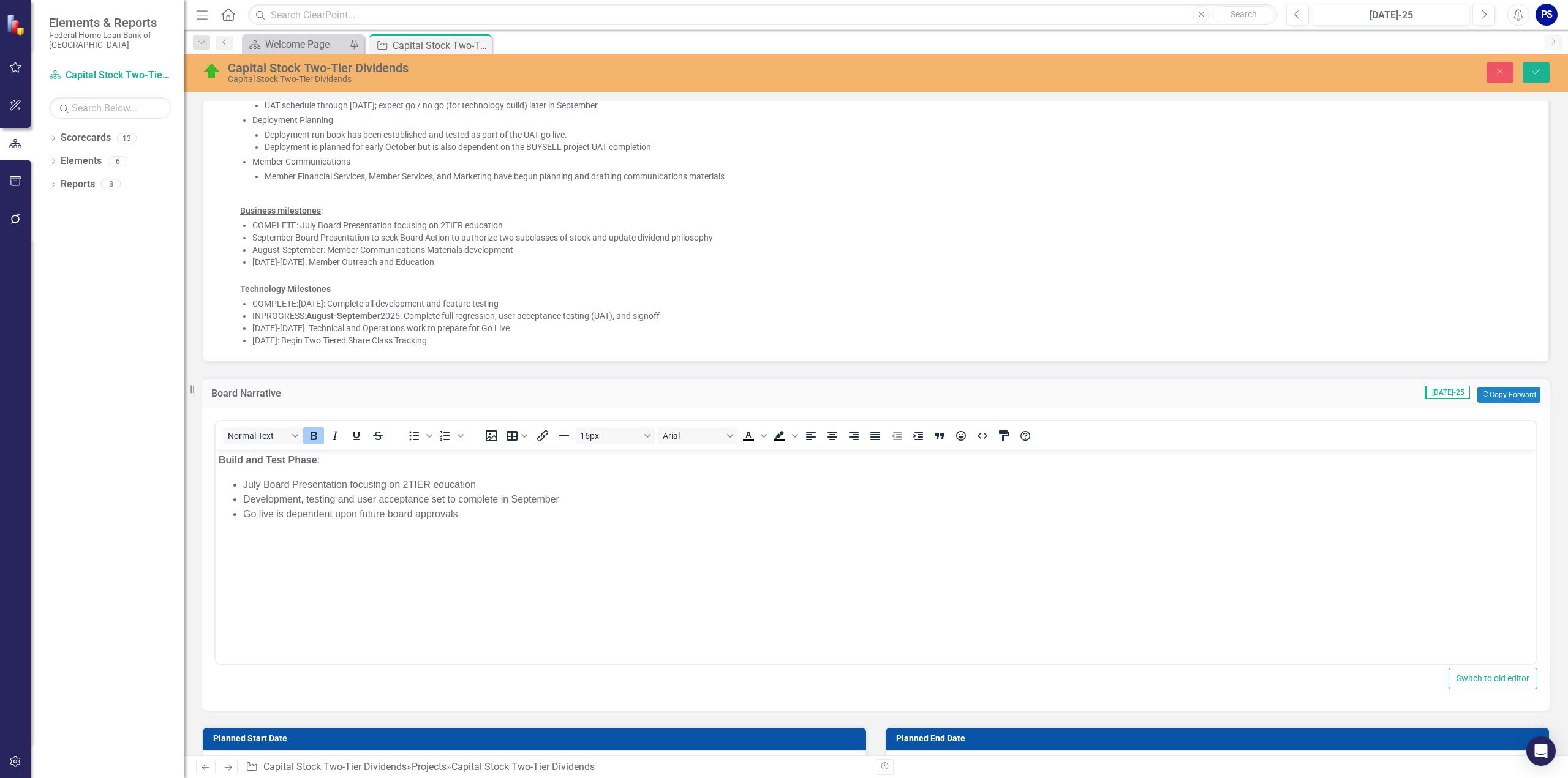
scroll to position [0, 0]
click at [270, 486] on li "July Board Presentation focusing on 2TIER education" at bounding box center [888, 484] width 1290 height 15
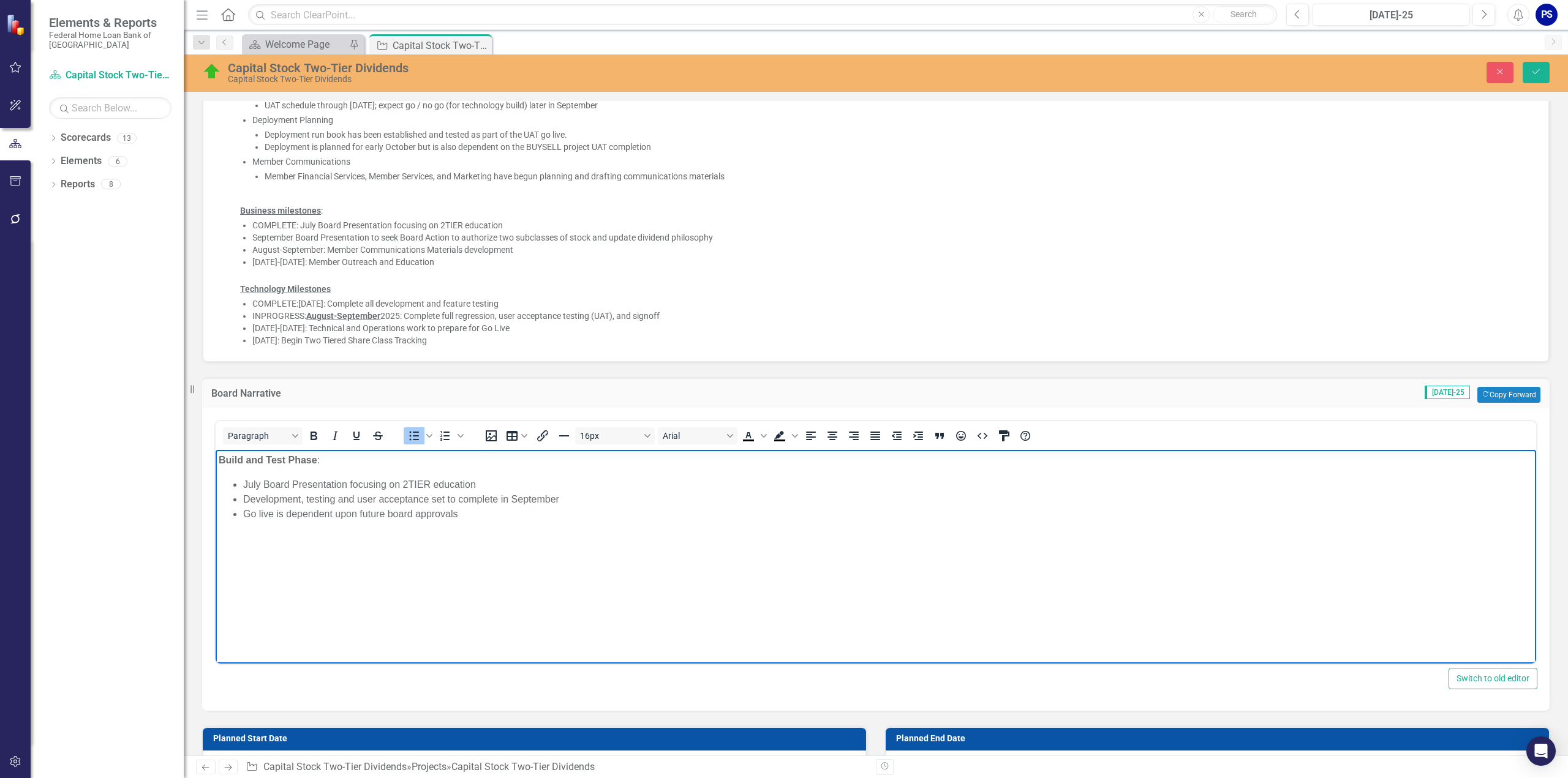
click at [399, 483] on li "July Board Presentation focusing on 2TIER education" at bounding box center [888, 484] width 1290 height 15
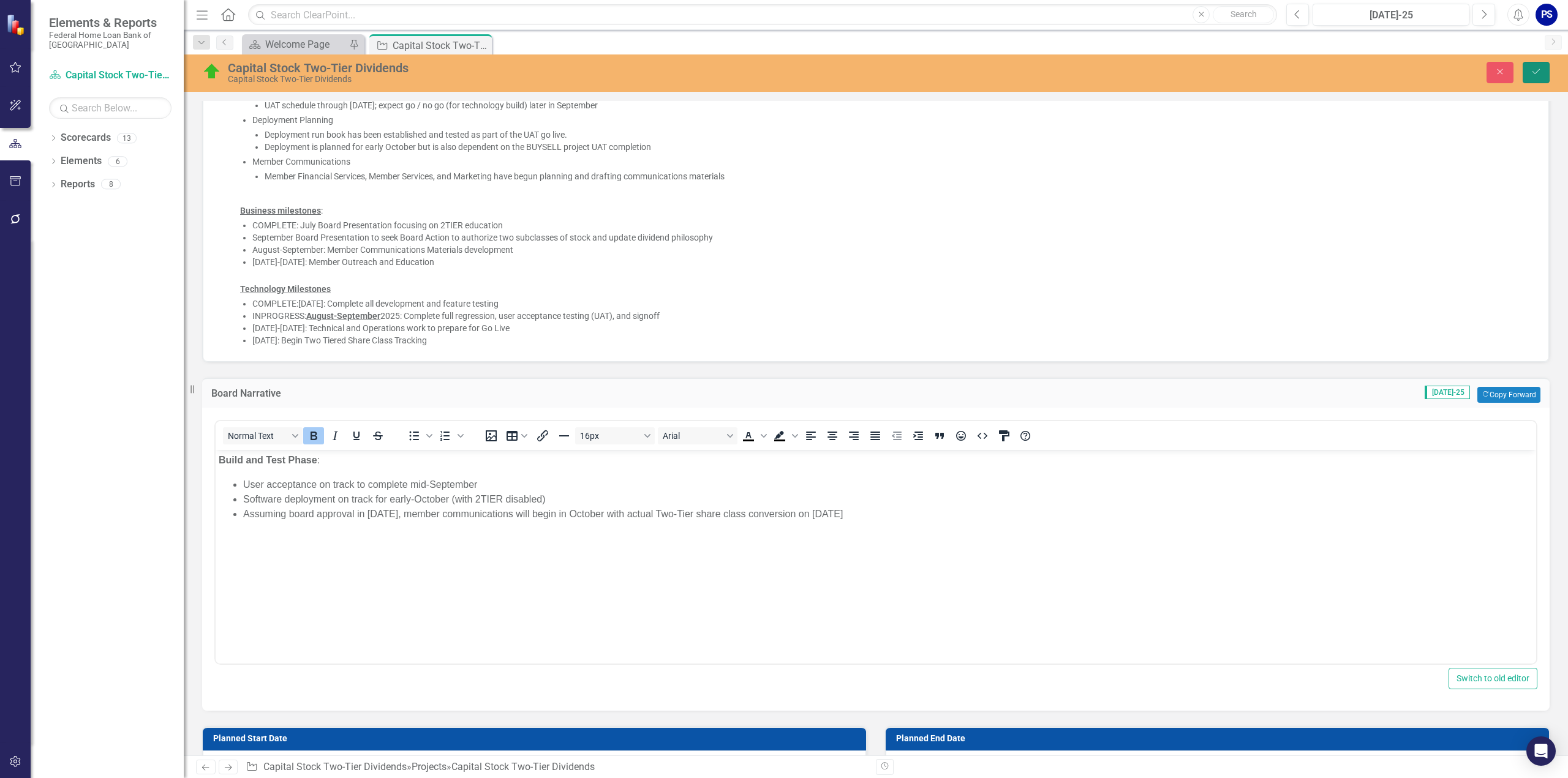
click at [1537, 69] on icon "Save" at bounding box center [1536, 71] width 11 height 8
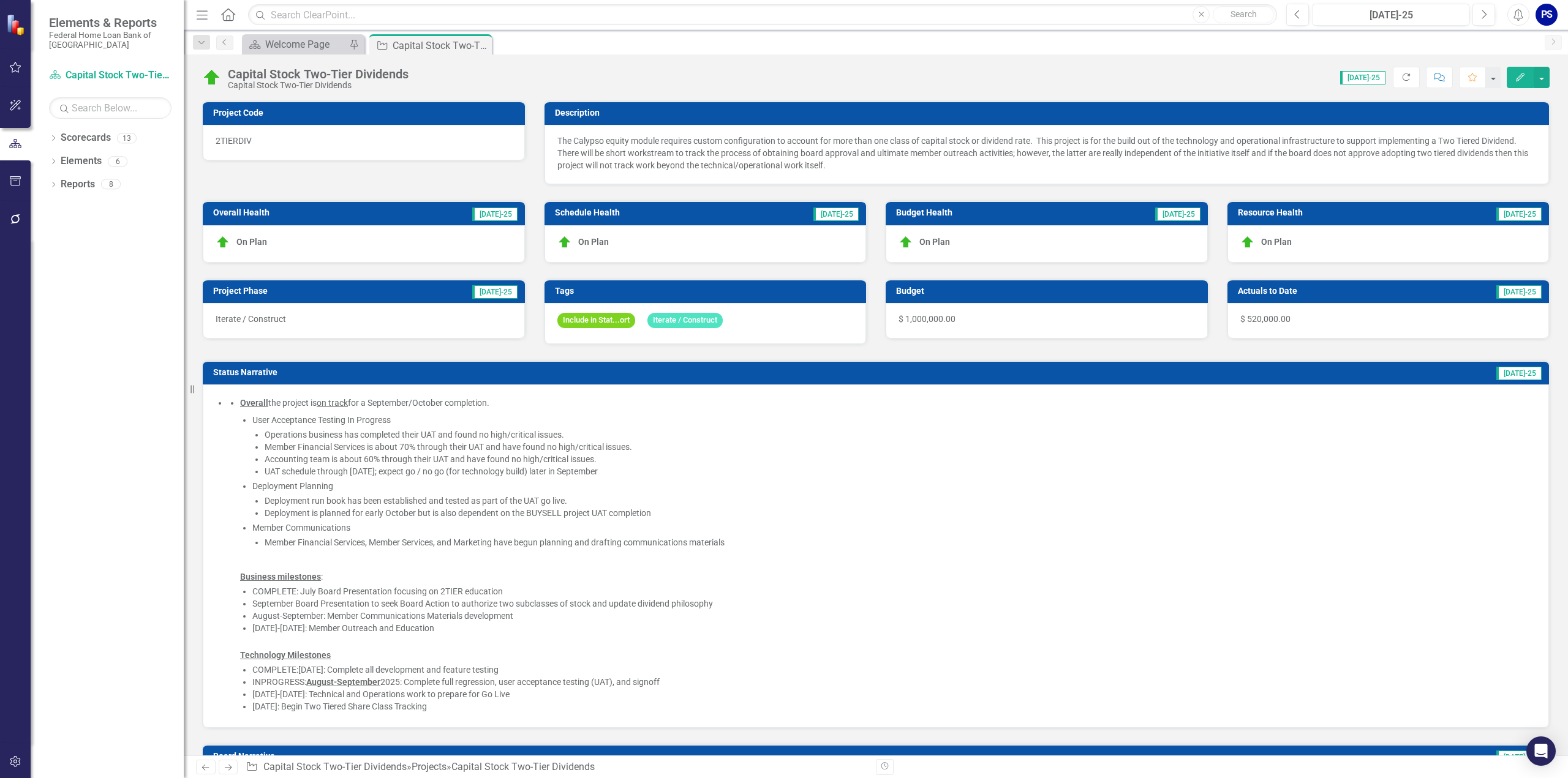
checkbox input "false"
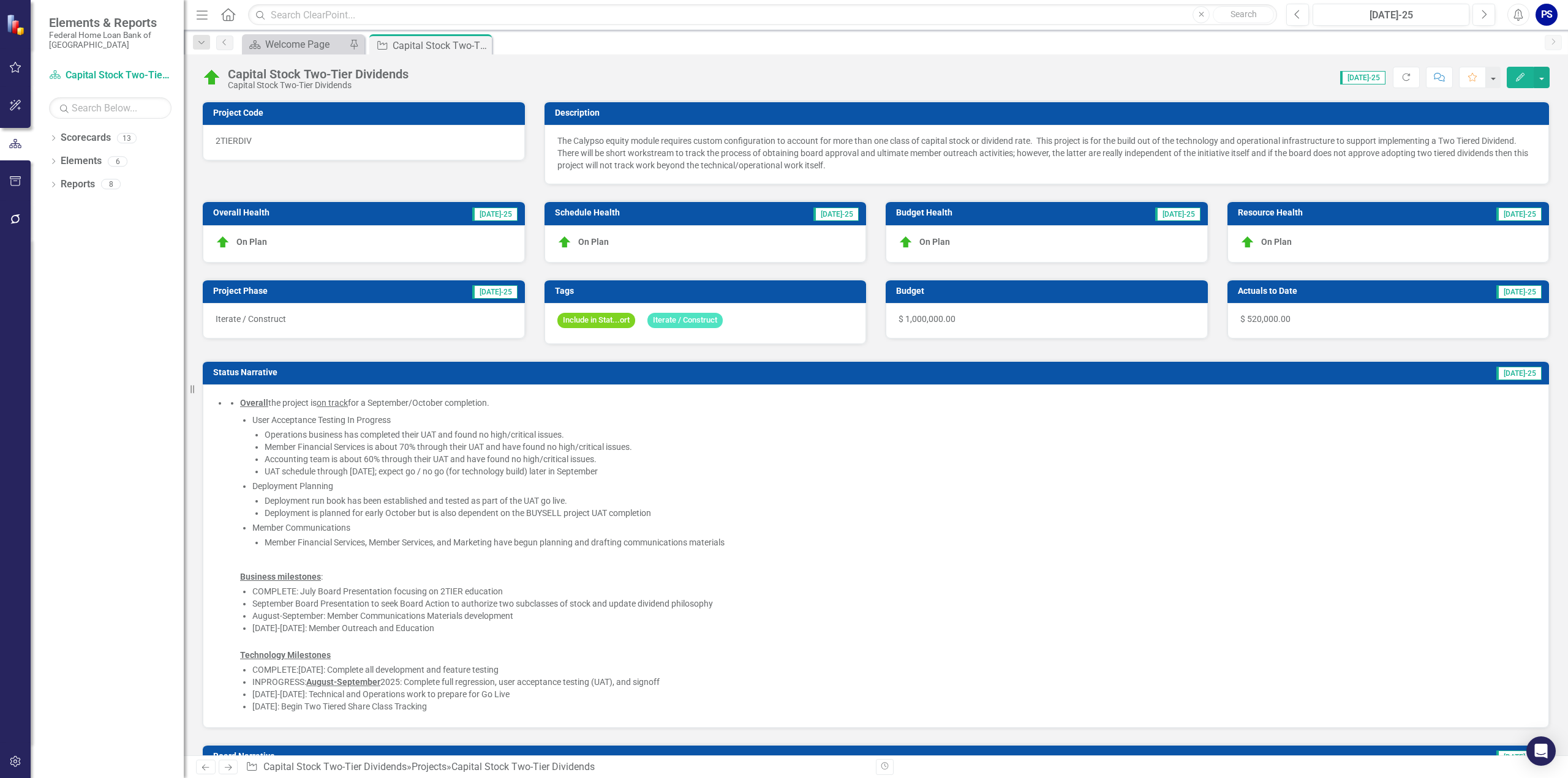
checkbox input "false"
checkbox input "true"
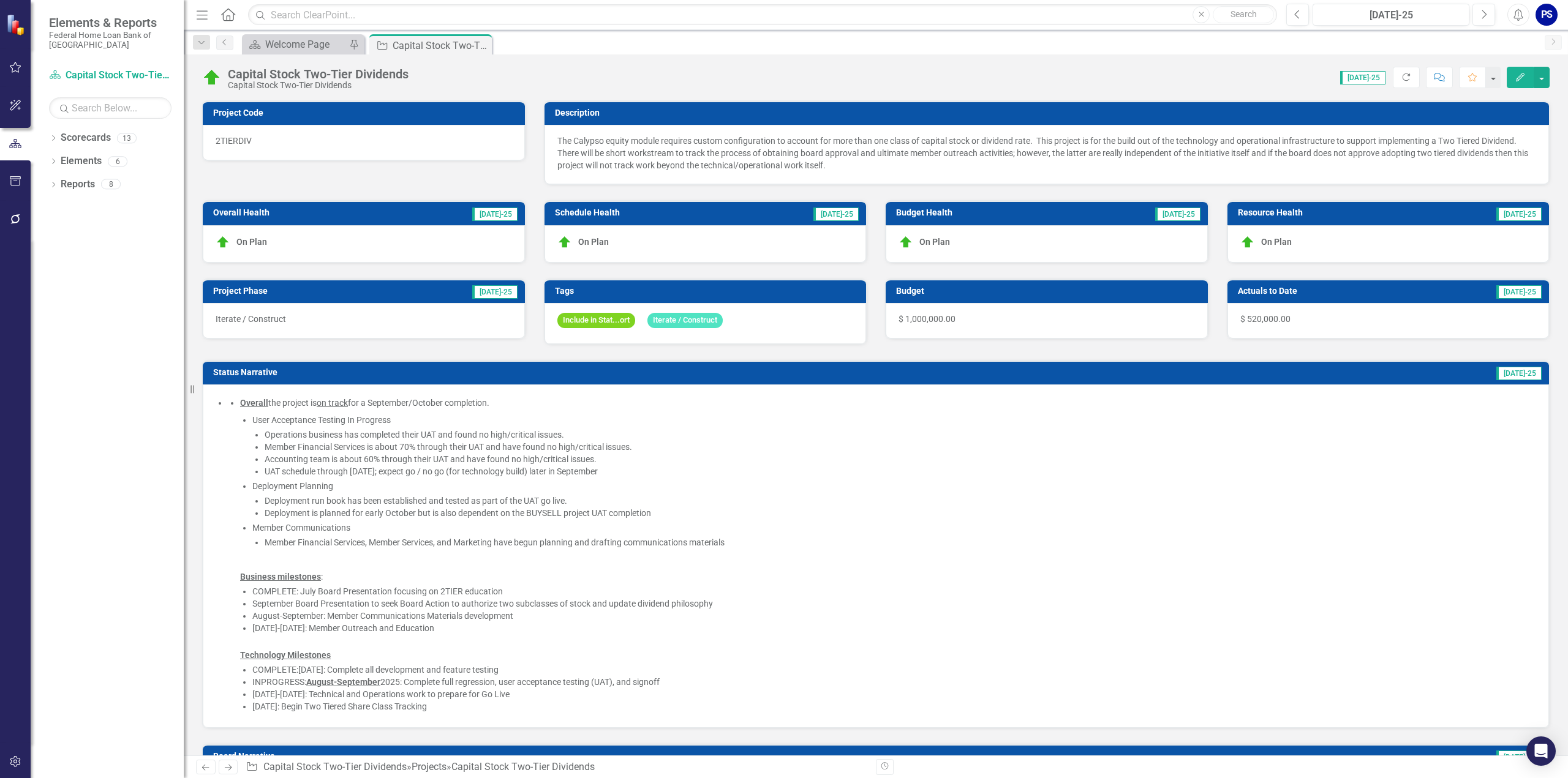
checkbox input "true"
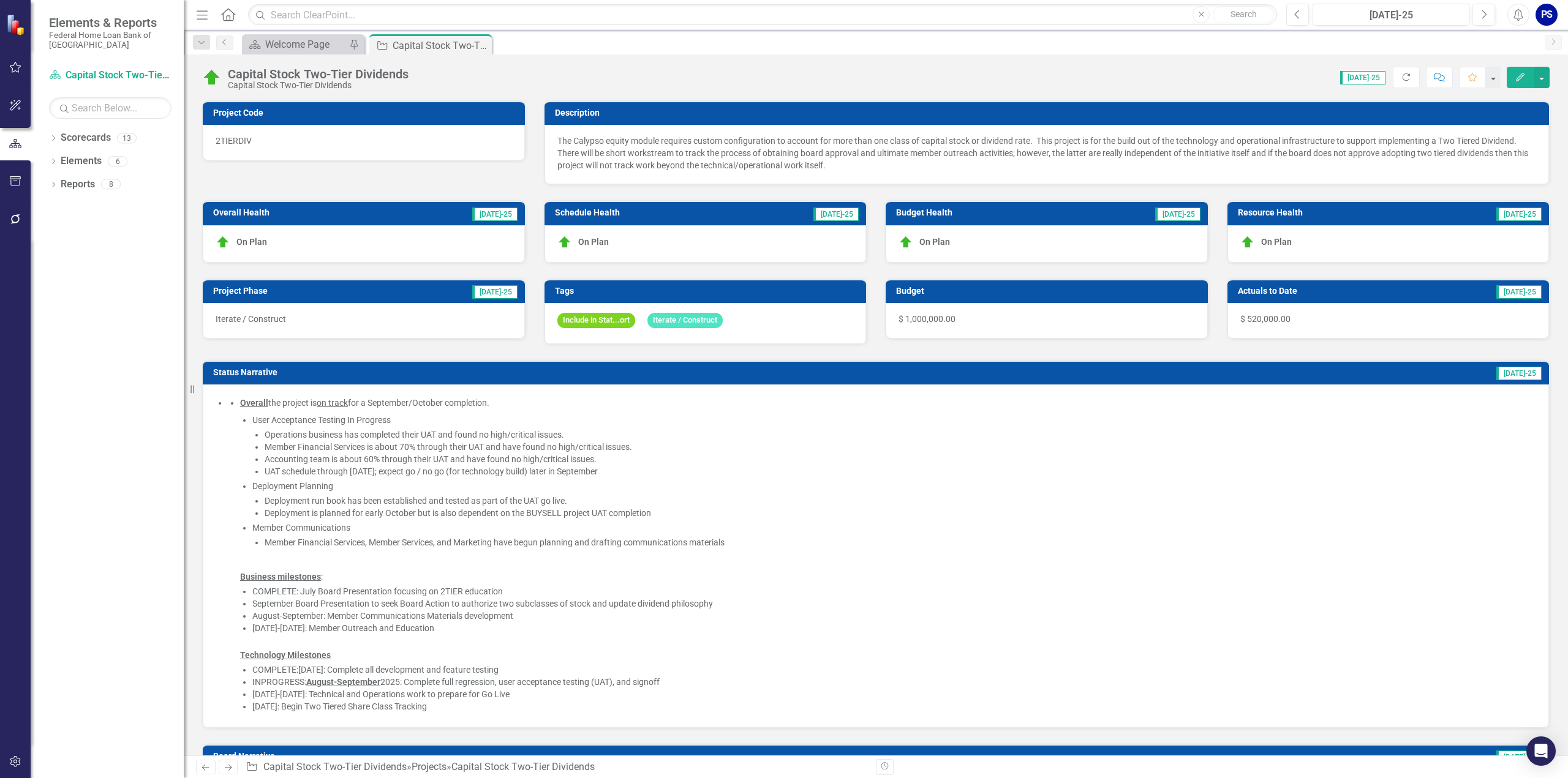
checkbox input "true"
click at [1268, 314] on span "$ 520,000.00" at bounding box center [1265, 319] width 50 height 10
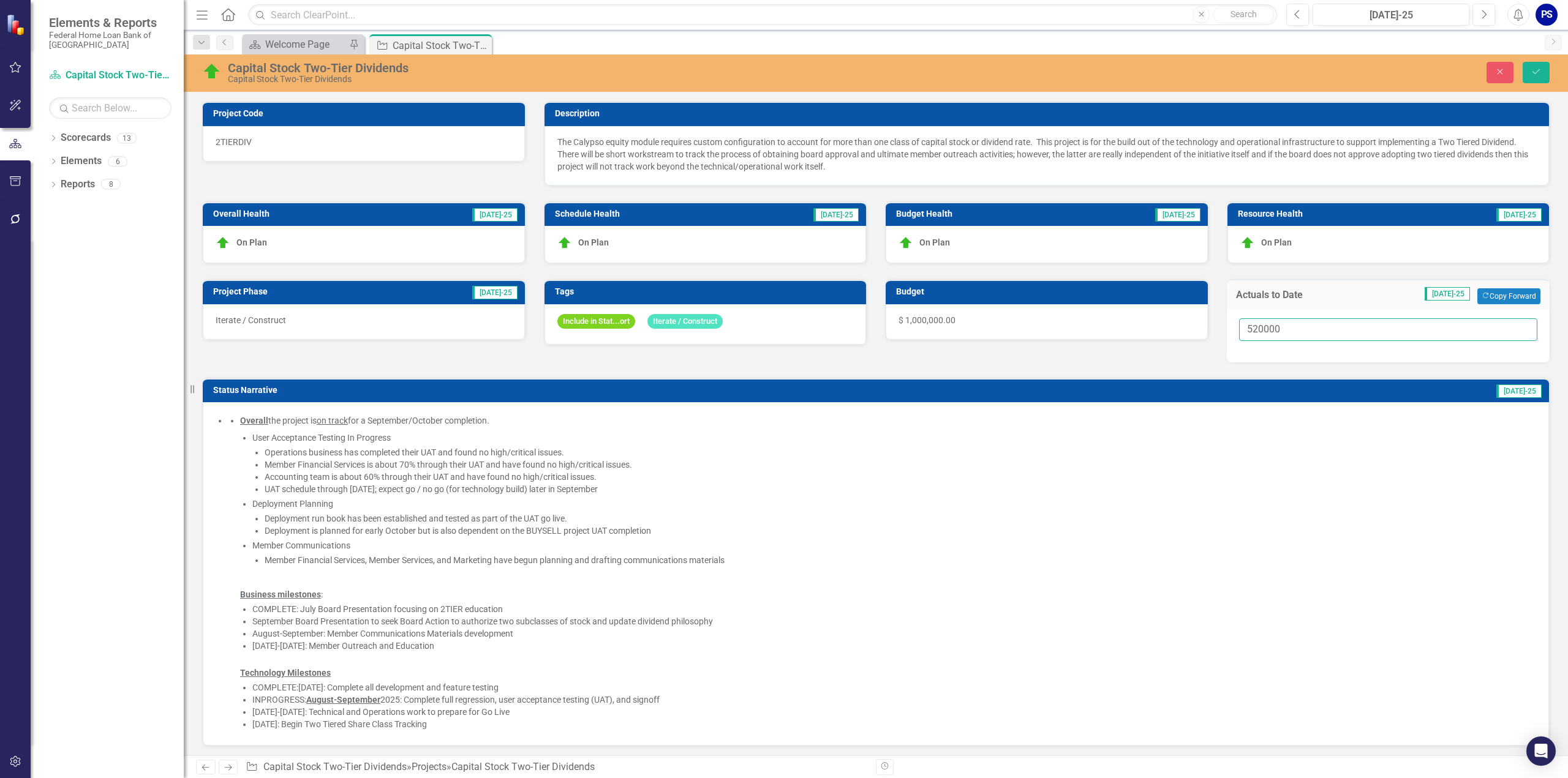
drag, startPoint x: 1275, startPoint y: 326, endPoint x: 1187, endPoint y: 329, distance: 88.1
type input "610000"
click at [1540, 71] on icon "Save" at bounding box center [1536, 71] width 11 height 8
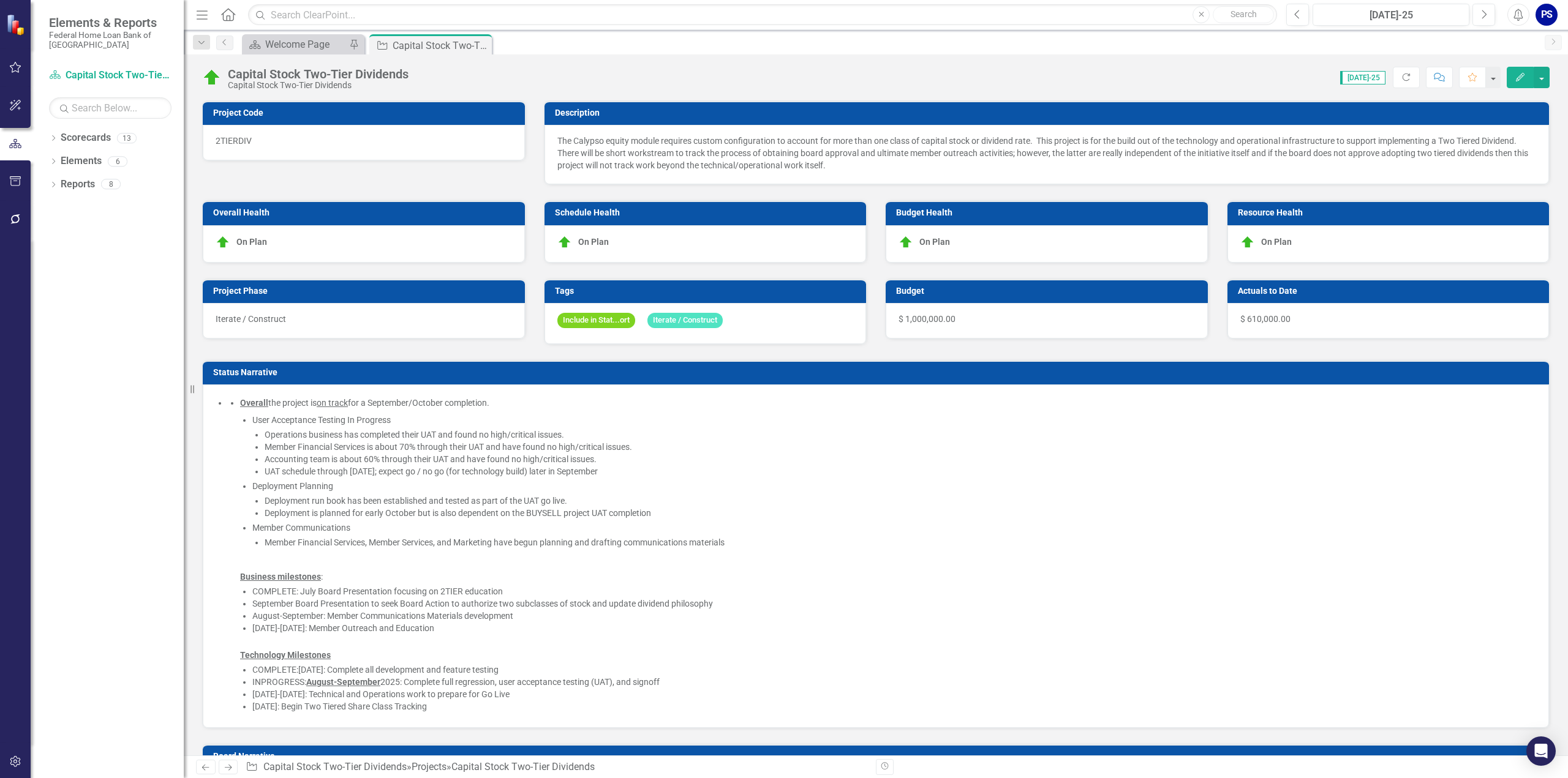
checkbox input "false"
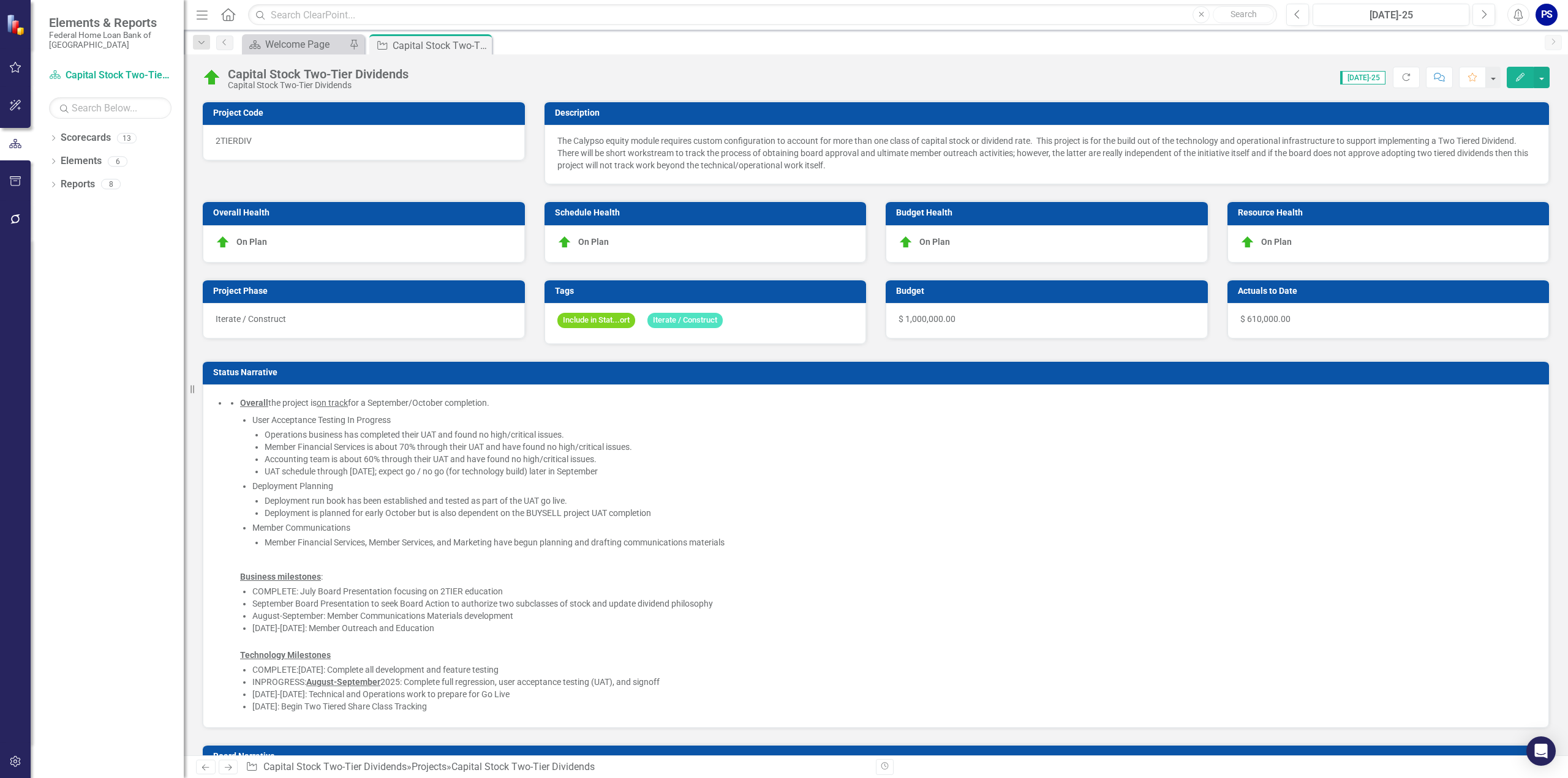
checkbox input "false"
checkbox input "true"
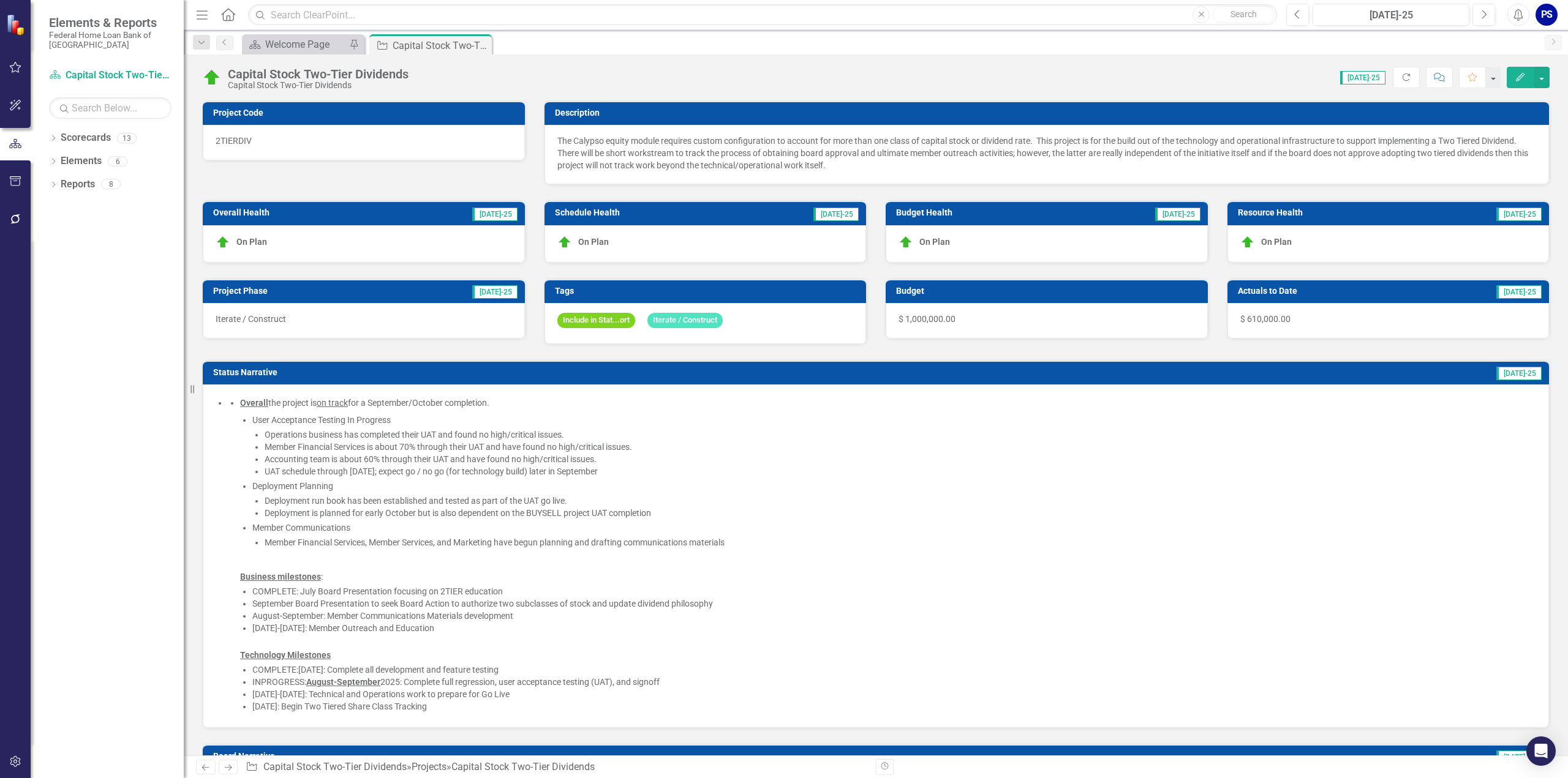
checkbox input "true"
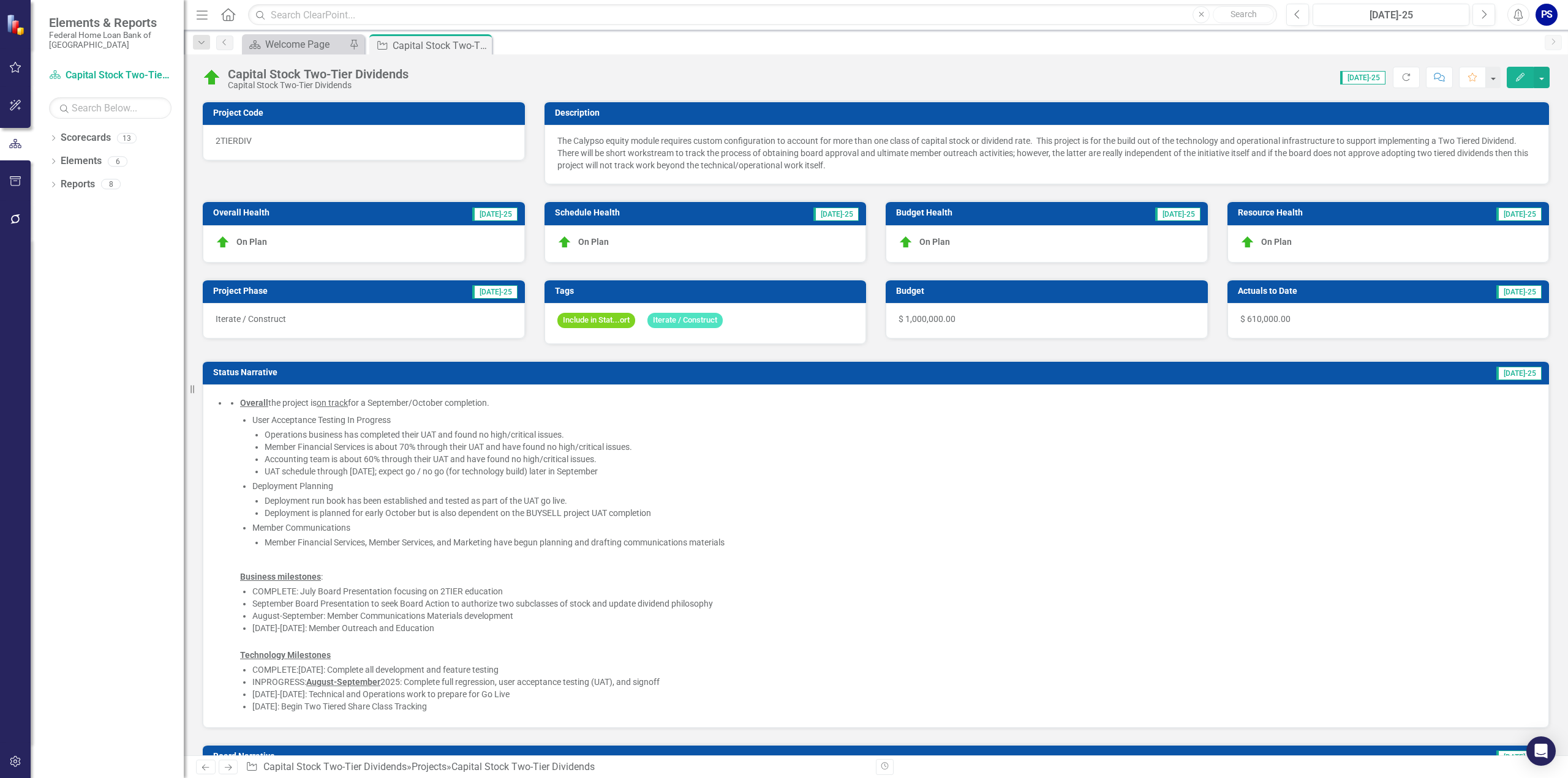
checkbox input "true"
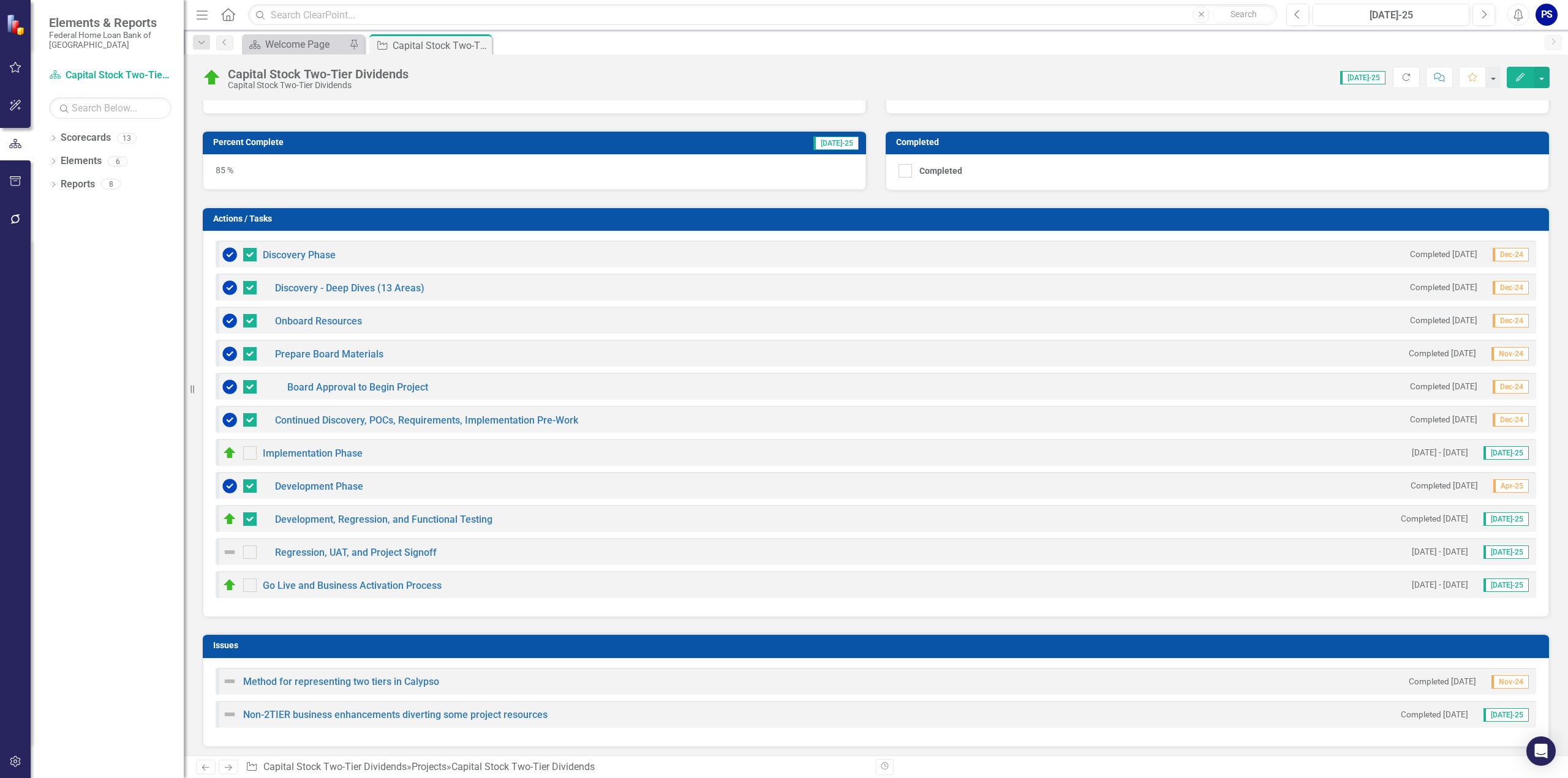
scroll to position [980, 0]
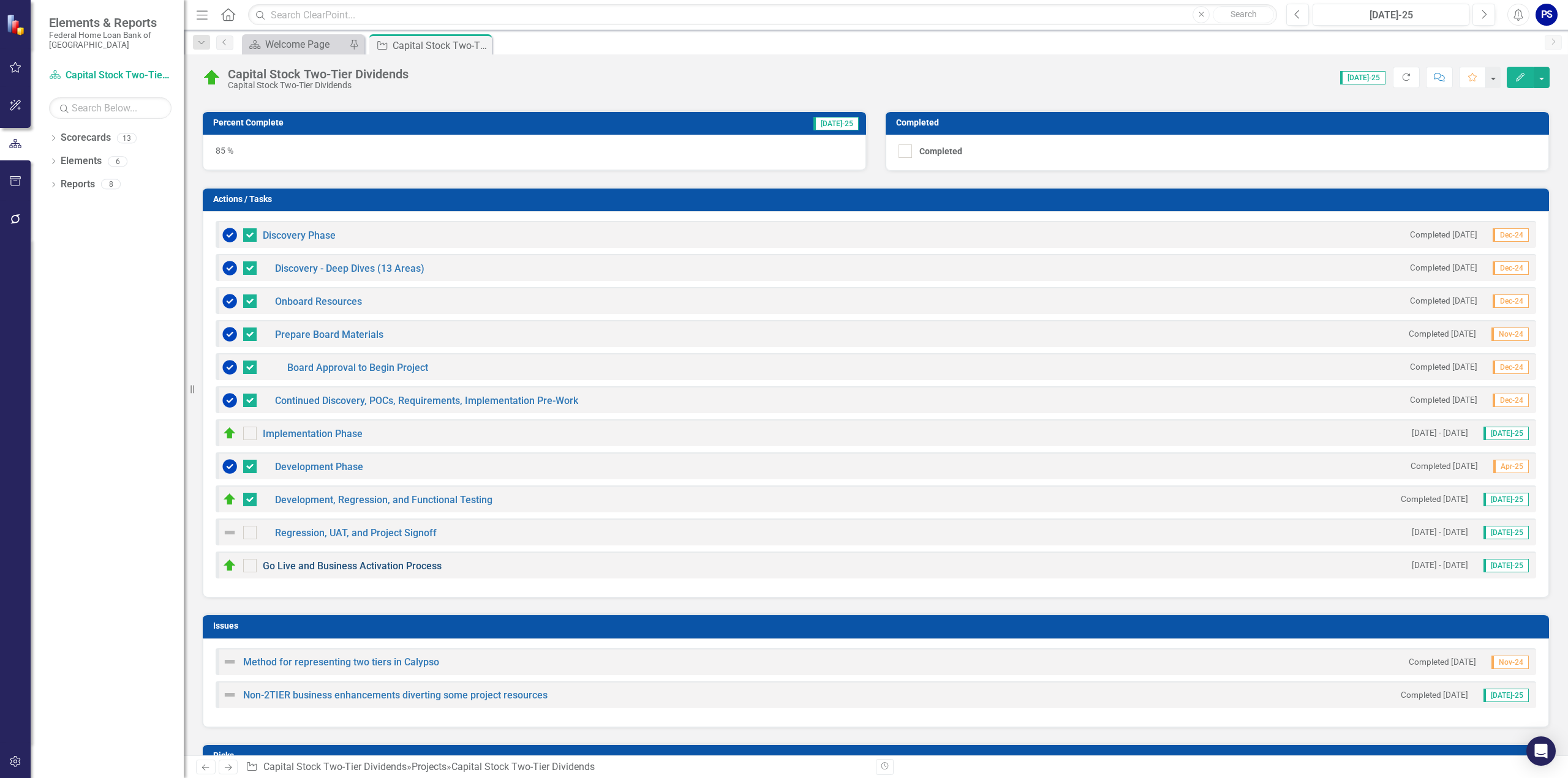
click at [382, 560] on link "Go Live and Business Activation Process" at bounding box center [352, 566] width 179 height 12
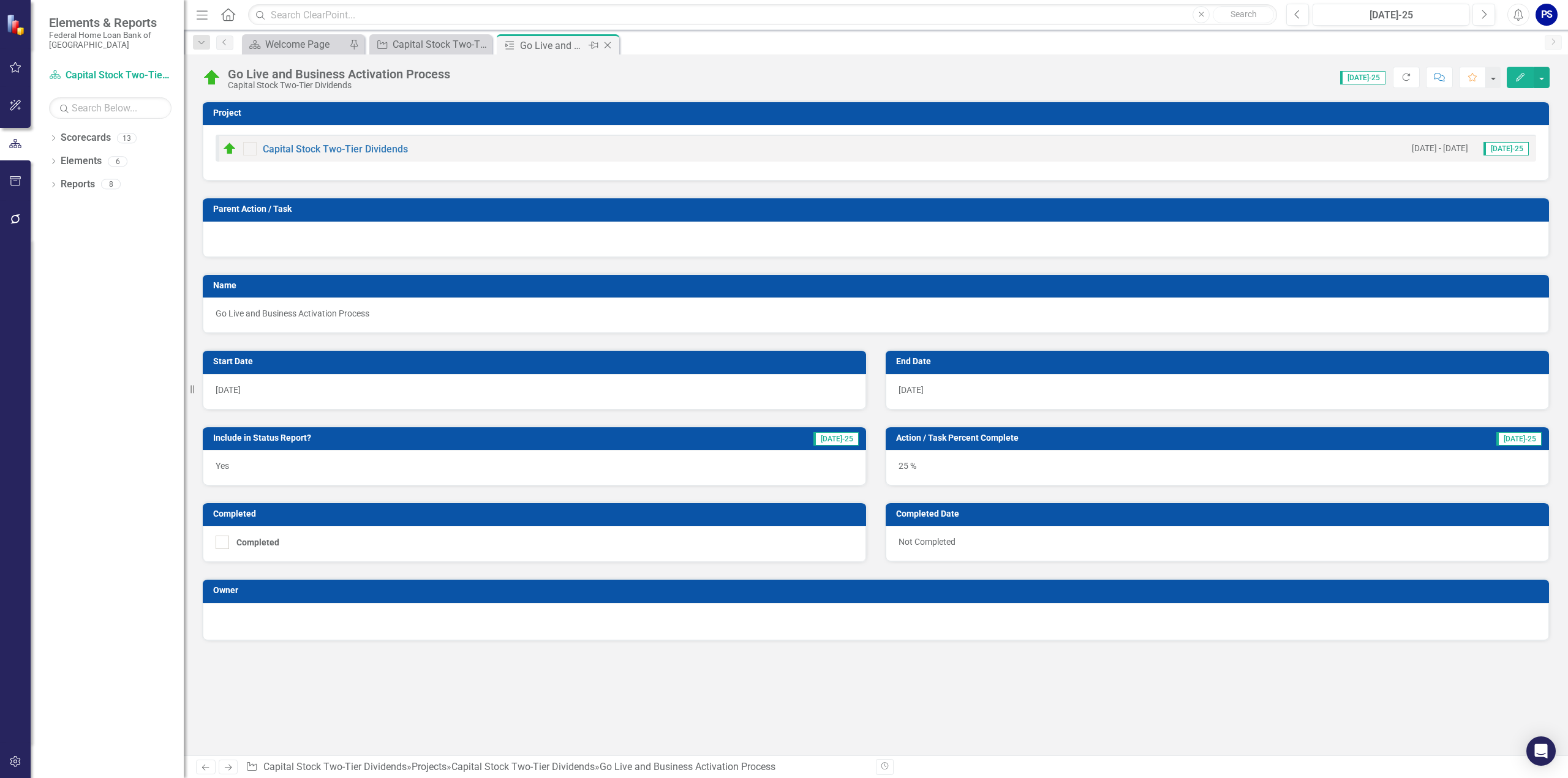
click at [608, 41] on icon "Close" at bounding box center [607, 45] width 12 height 10
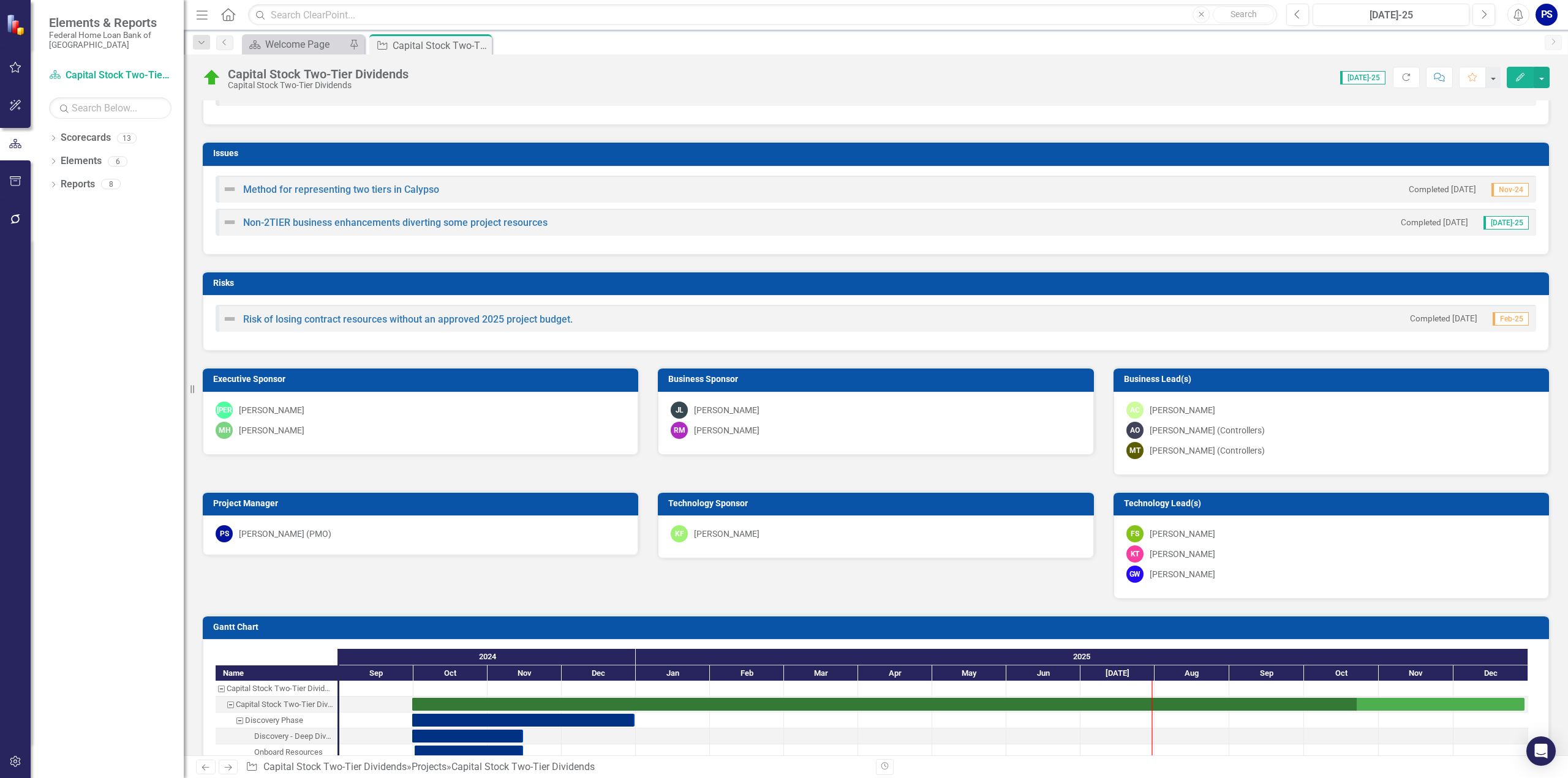
scroll to position [1470, 0]
